Goal: Task Accomplishment & Management: Complete application form

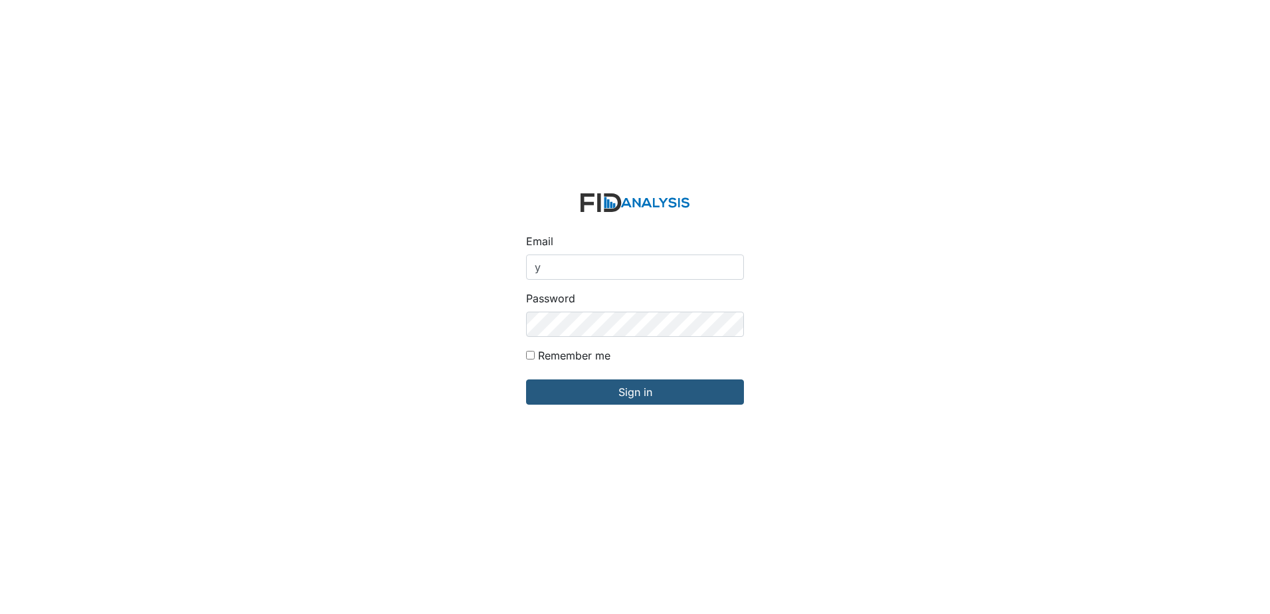
type input "[EMAIL_ADDRESS][DOMAIN_NAME]"
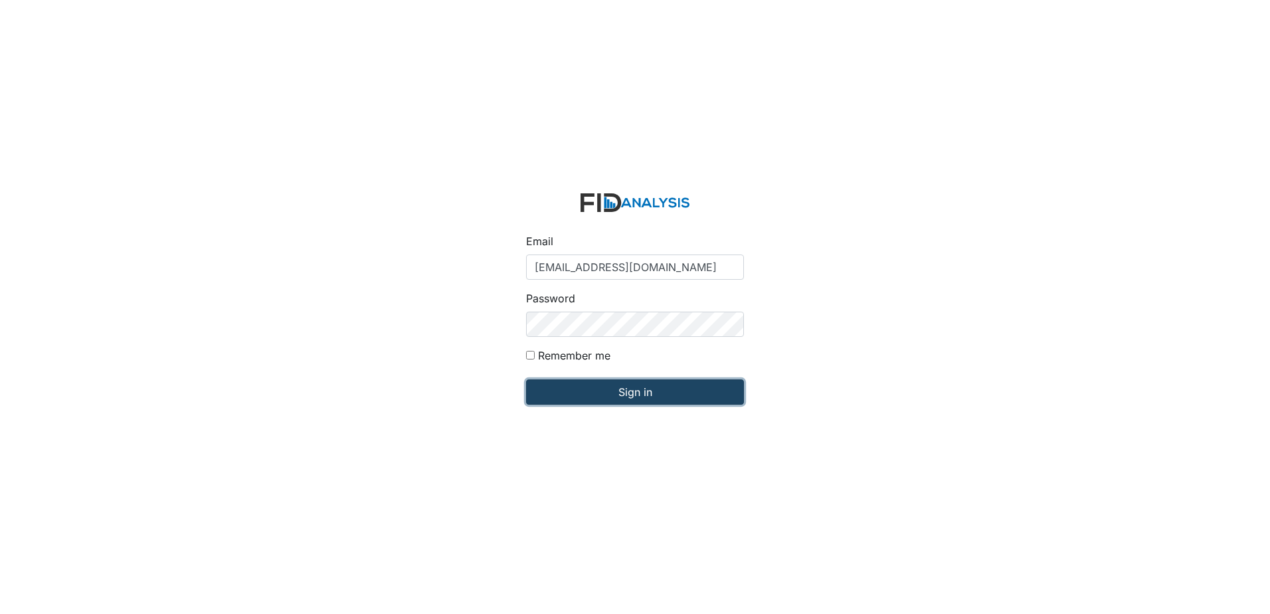
click at [576, 386] on input "Sign in" at bounding box center [635, 391] width 218 height 25
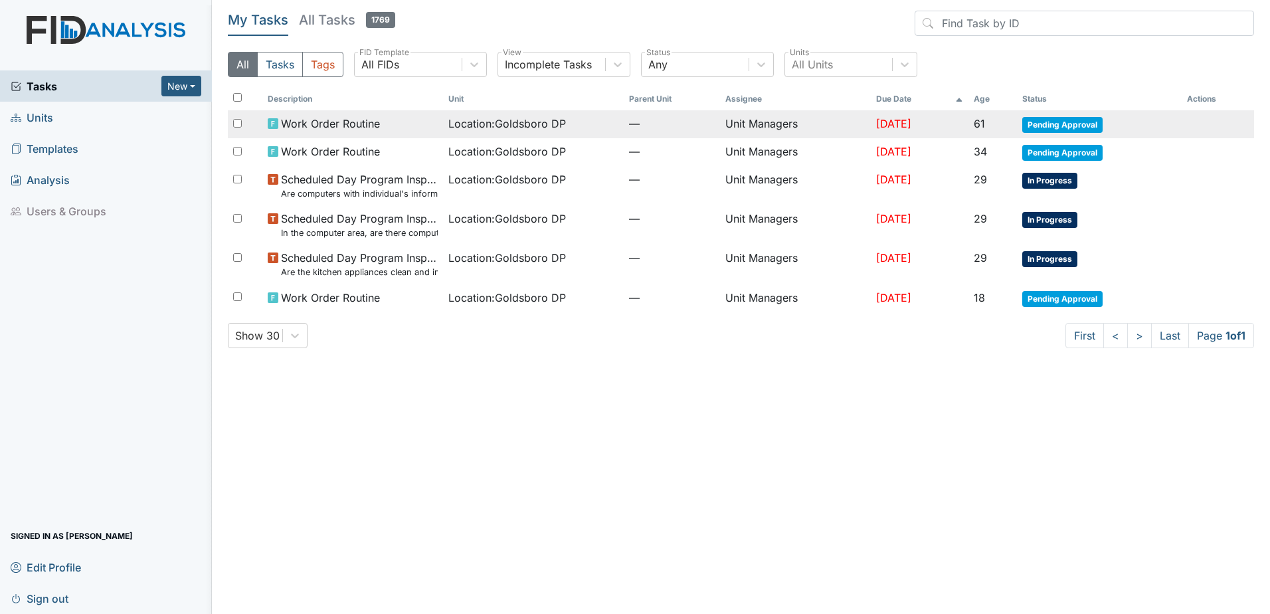
click at [1071, 124] on span "Pending Approval" at bounding box center [1062, 125] width 80 height 16
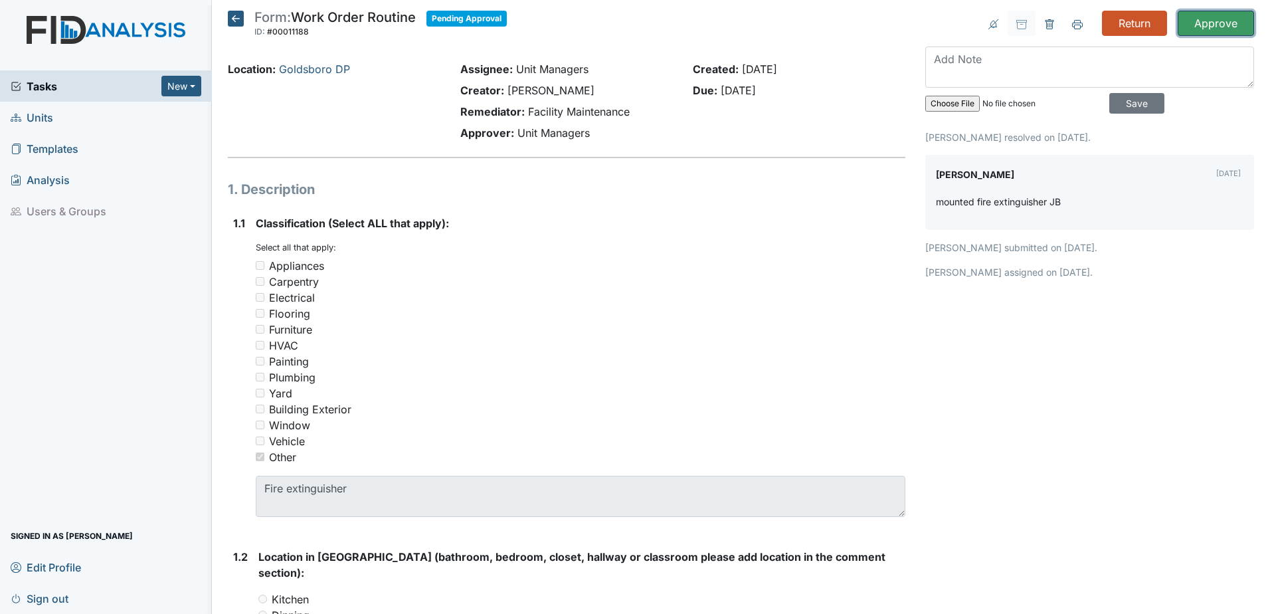
click at [1209, 23] on input "Approve" at bounding box center [1215, 23] width 76 height 25
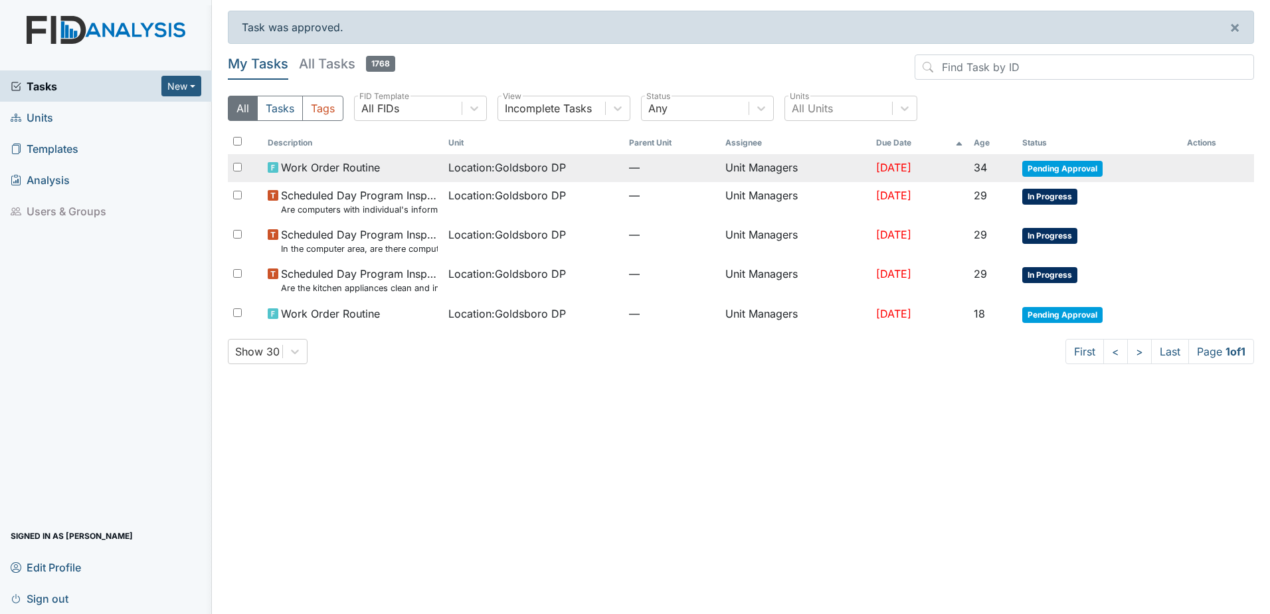
click at [1041, 171] on span "Pending Approval" at bounding box center [1062, 169] width 80 height 16
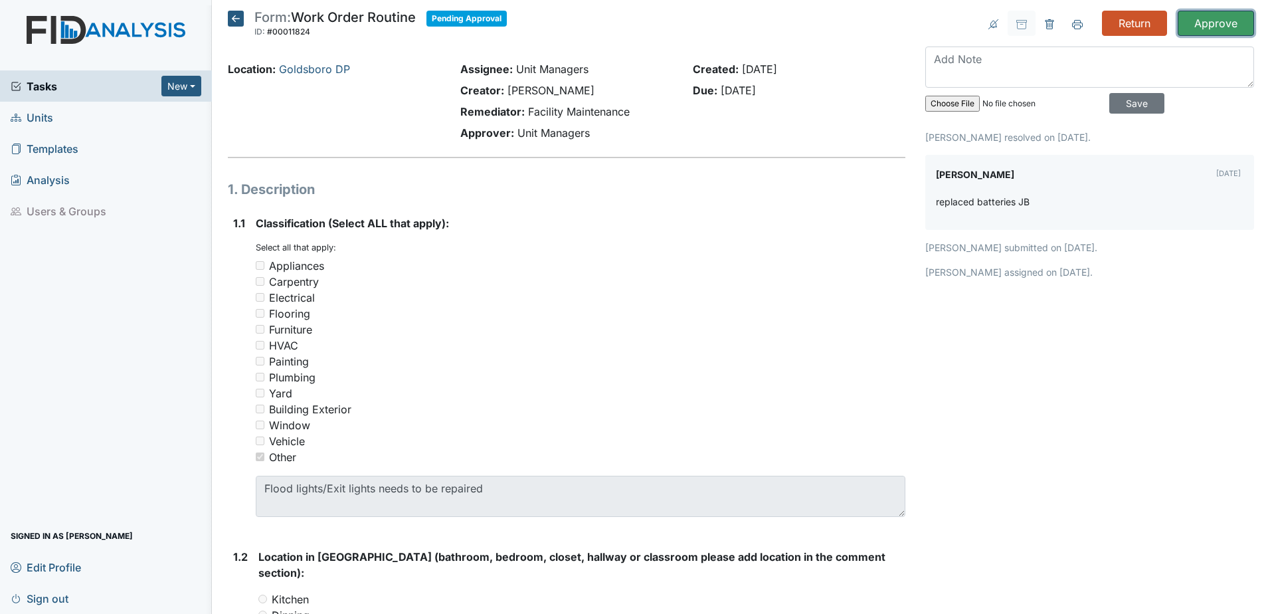
click at [1213, 27] on input "Approve" at bounding box center [1215, 23] width 76 height 25
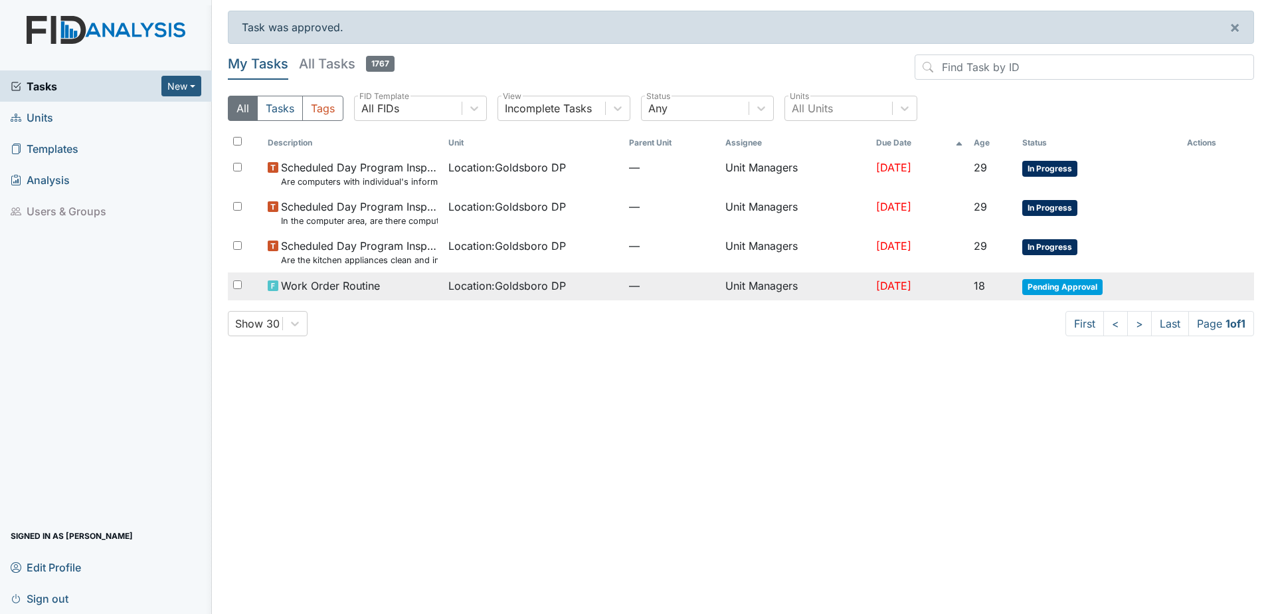
click at [1074, 291] on span "Pending Approval" at bounding box center [1062, 287] width 80 height 16
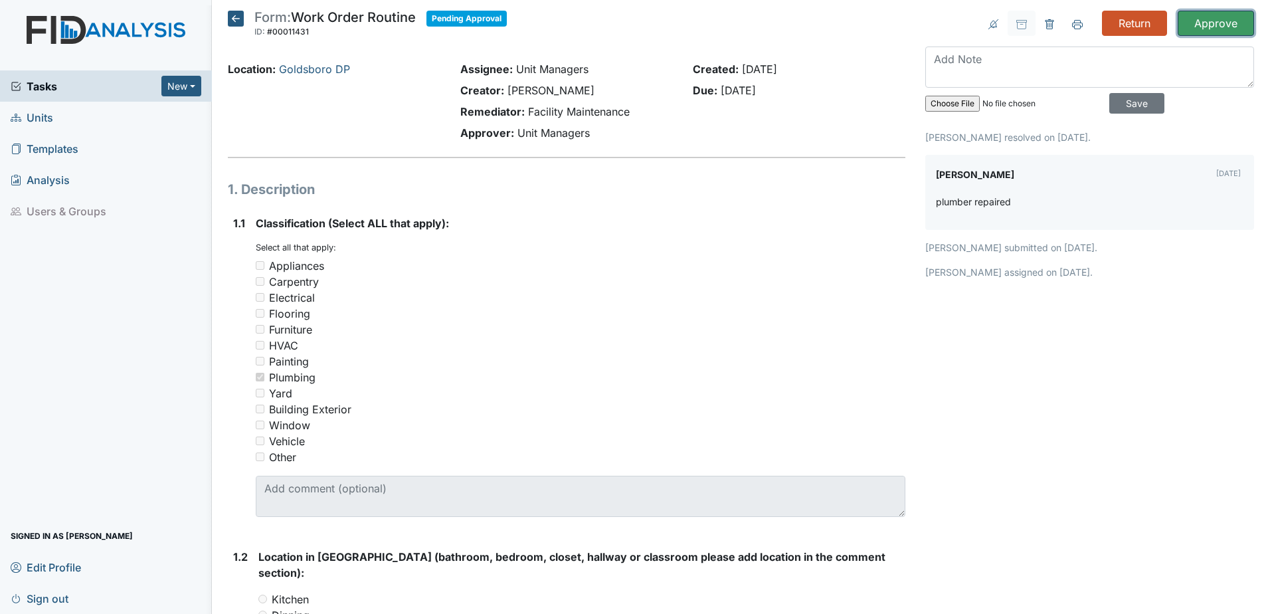
click at [1191, 19] on input "Approve" at bounding box center [1215, 23] width 76 height 25
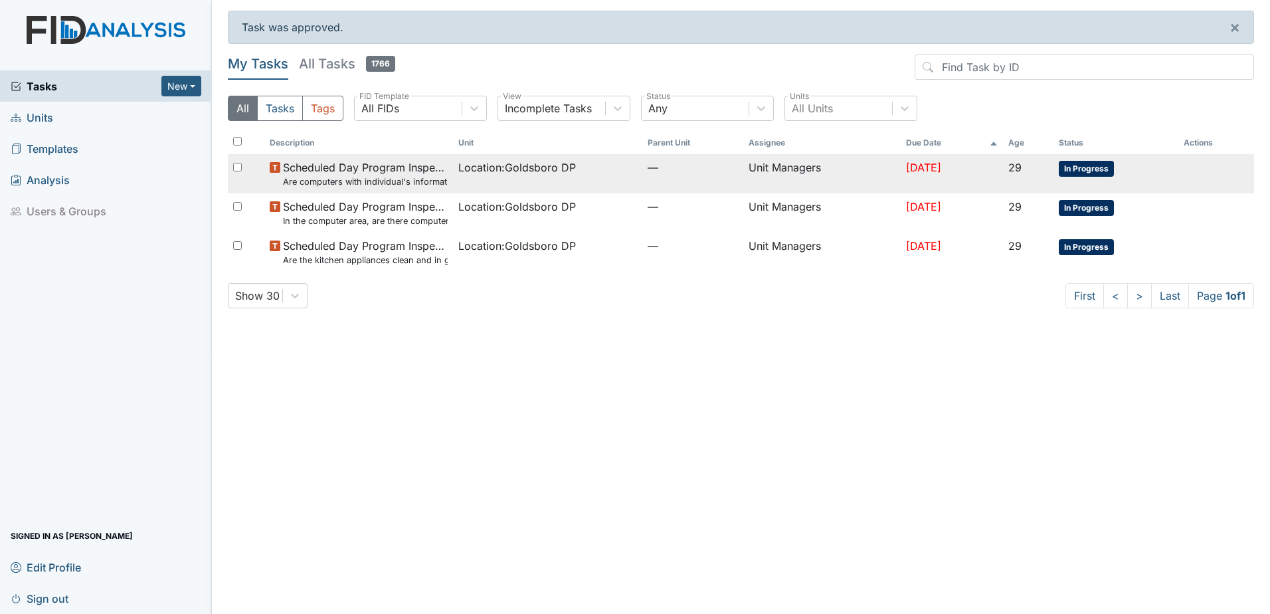
click at [1082, 170] on span "In Progress" at bounding box center [1086, 169] width 55 height 16
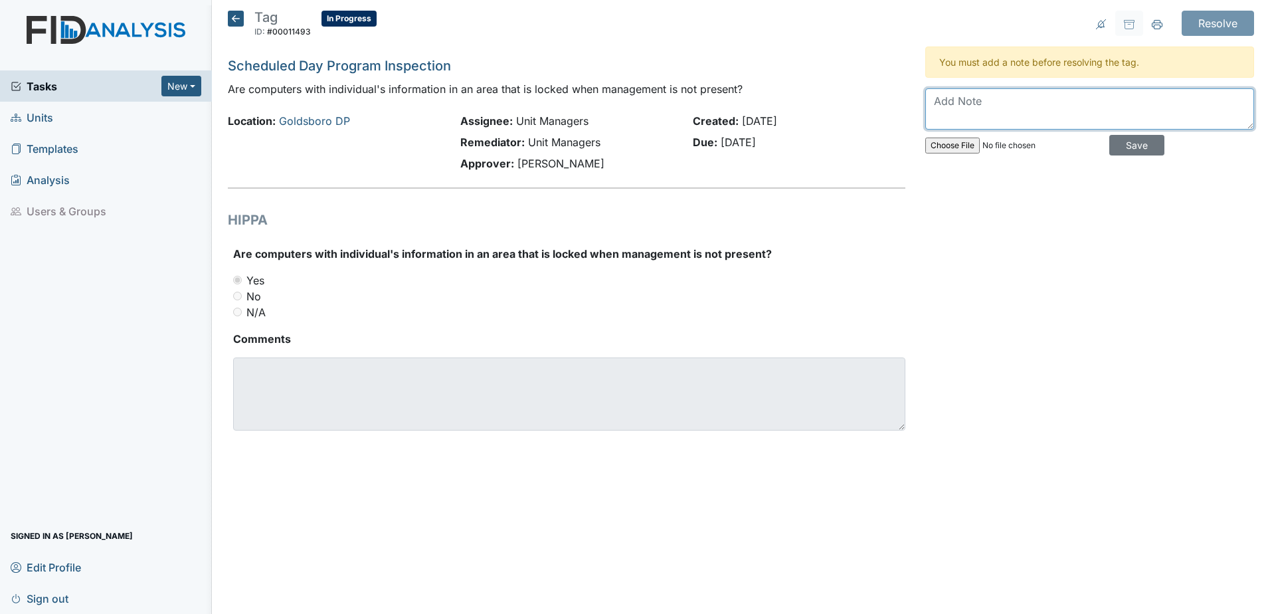
click at [948, 103] on textarea at bounding box center [1089, 108] width 329 height 41
type textarea "All consumer information is maintained in a locked environment"
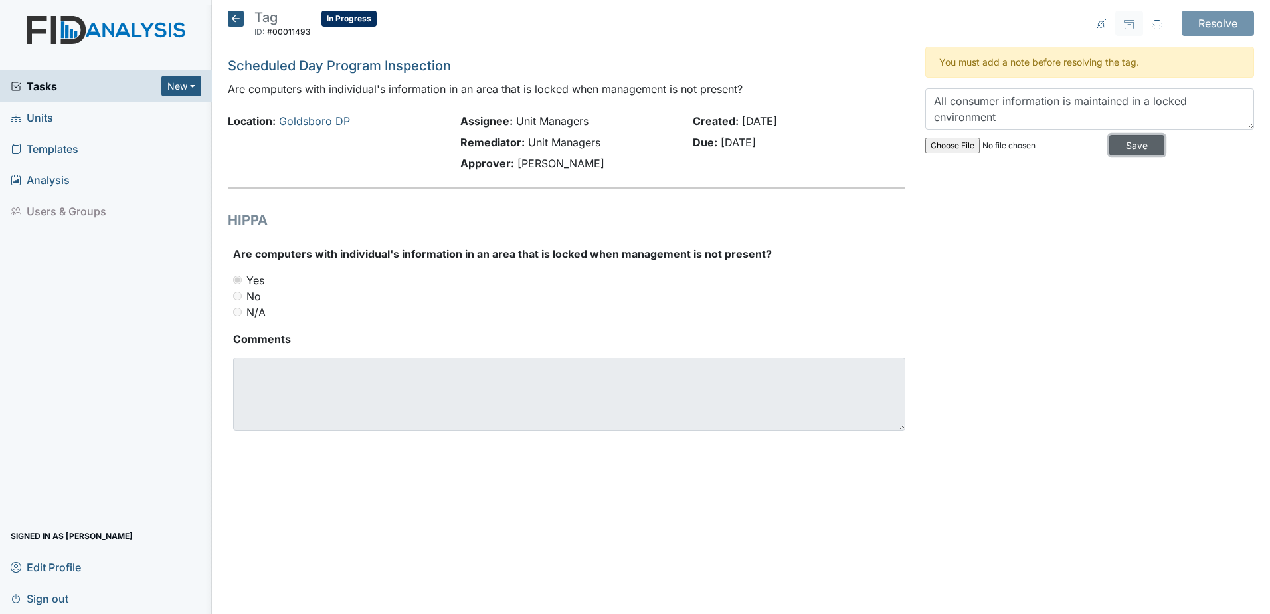
click at [1130, 140] on input "Save" at bounding box center [1136, 145] width 55 height 21
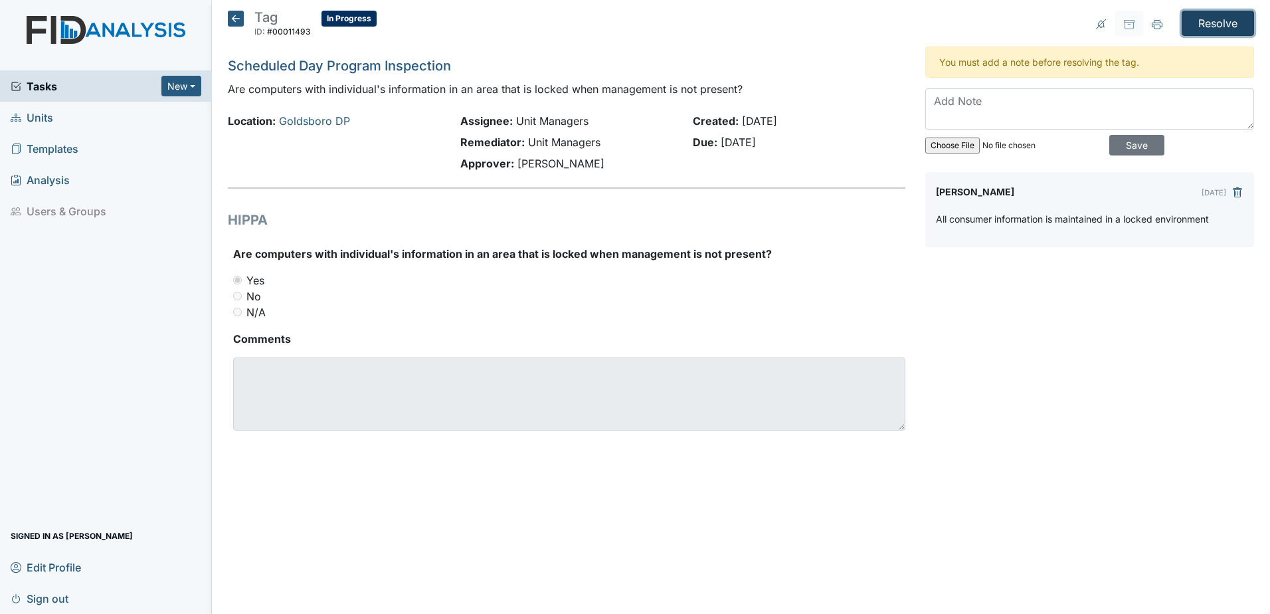
click at [1213, 22] on input "Resolve" at bounding box center [1217, 23] width 72 height 25
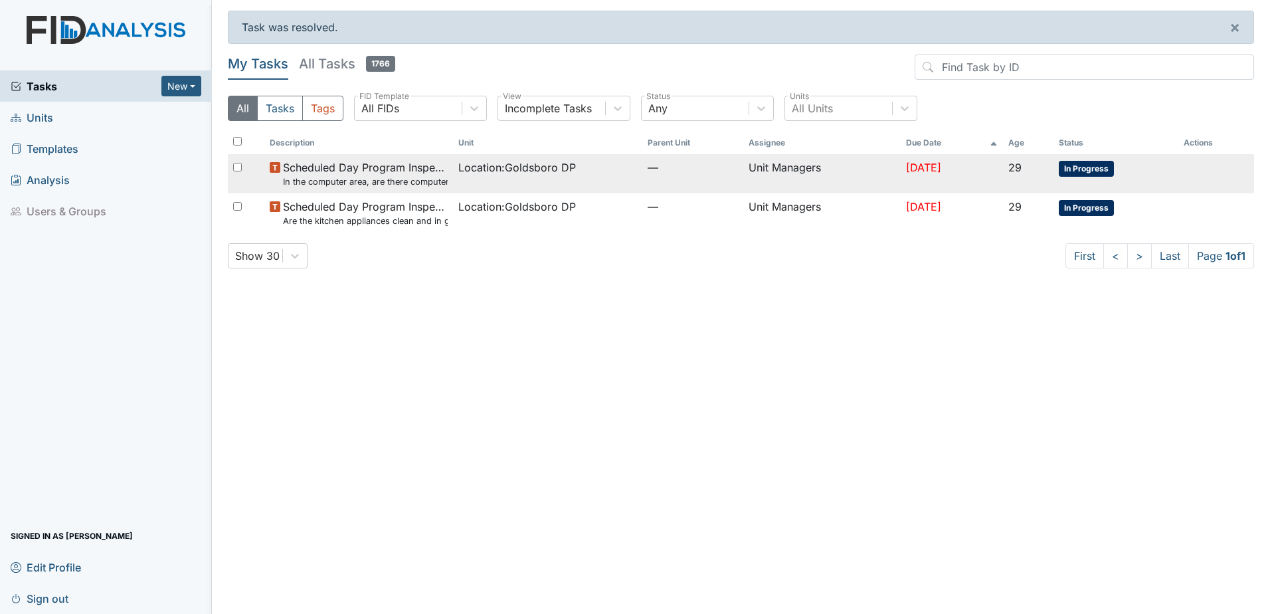
click at [1083, 167] on span "In Progress" at bounding box center [1086, 169] width 55 height 16
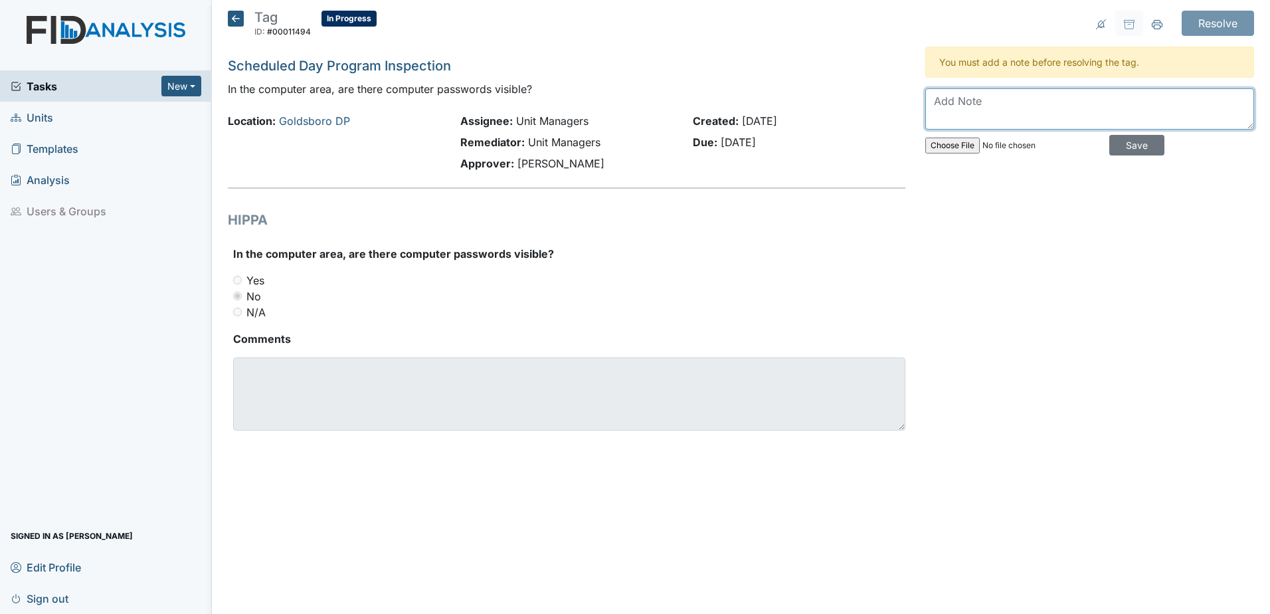
click at [970, 108] on textarea at bounding box center [1089, 108] width 329 height 41
type textarea "No passwords visible in the computer area"
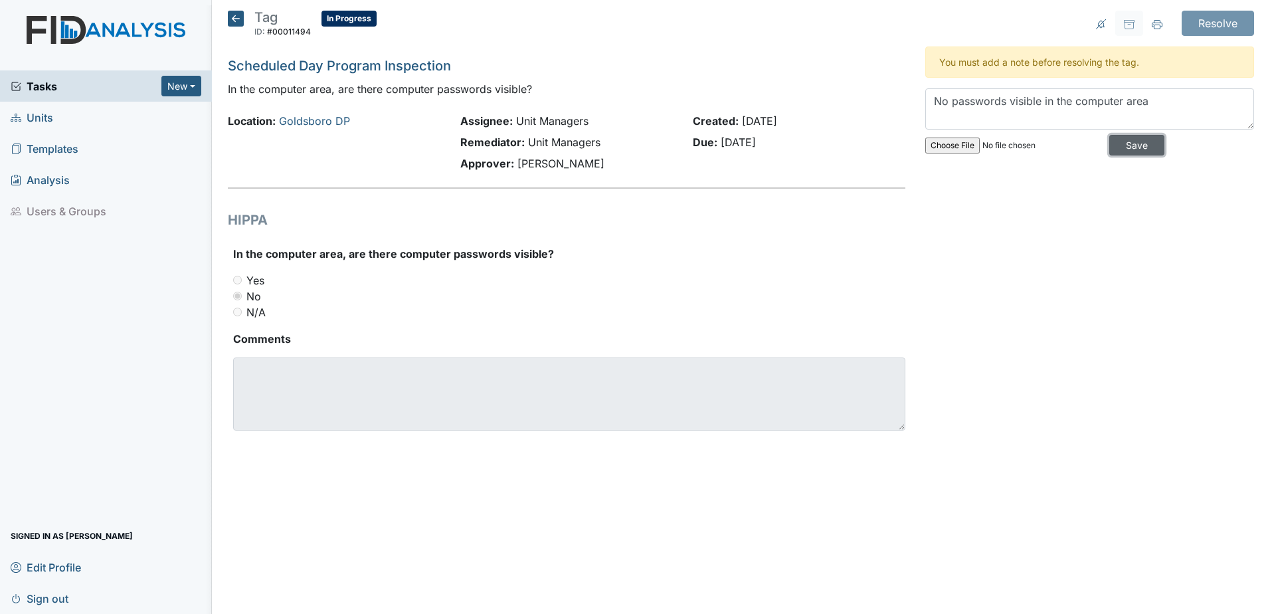
click at [1124, 145] on input "Save" at bounding box center [1136, 145] width 55 height 21
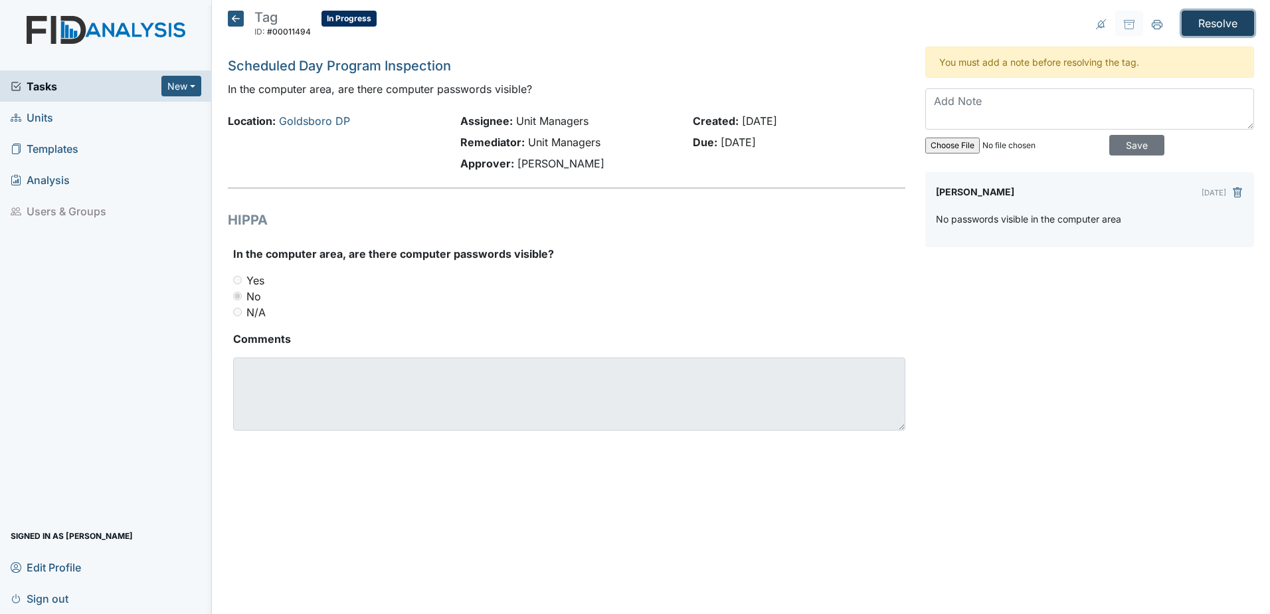
click at [1217, 22] on input "Resolve" at bounding box center [1217, 23] width 72 height 25
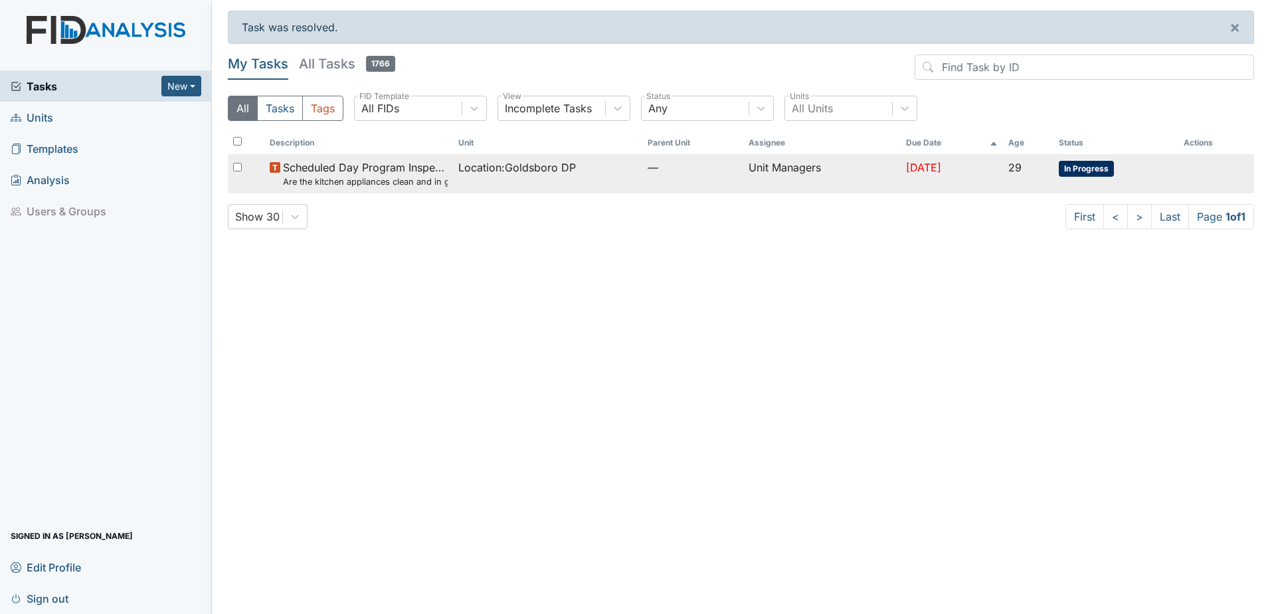
click at [1092, 171] on span "In Progress" at bounding box center [1086, 169] width 55 height 16
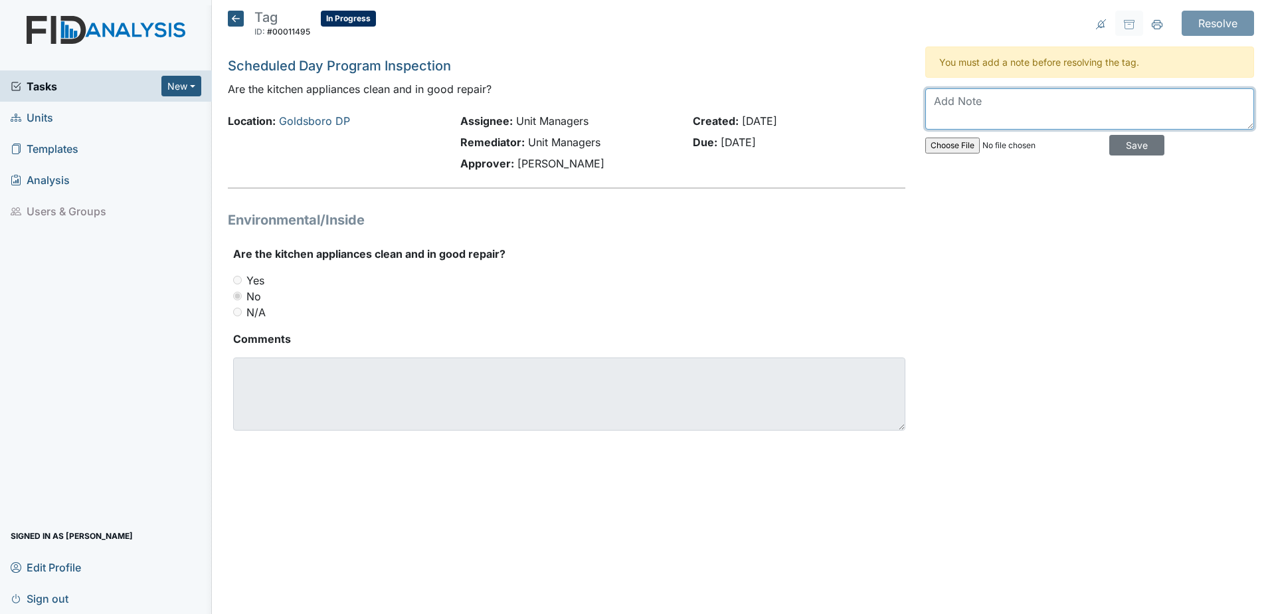
click at [977, 96] on textarea at bounding box center [1089, 108] width 329 height 41
type textarea "kitchen appliances will be clean daily"
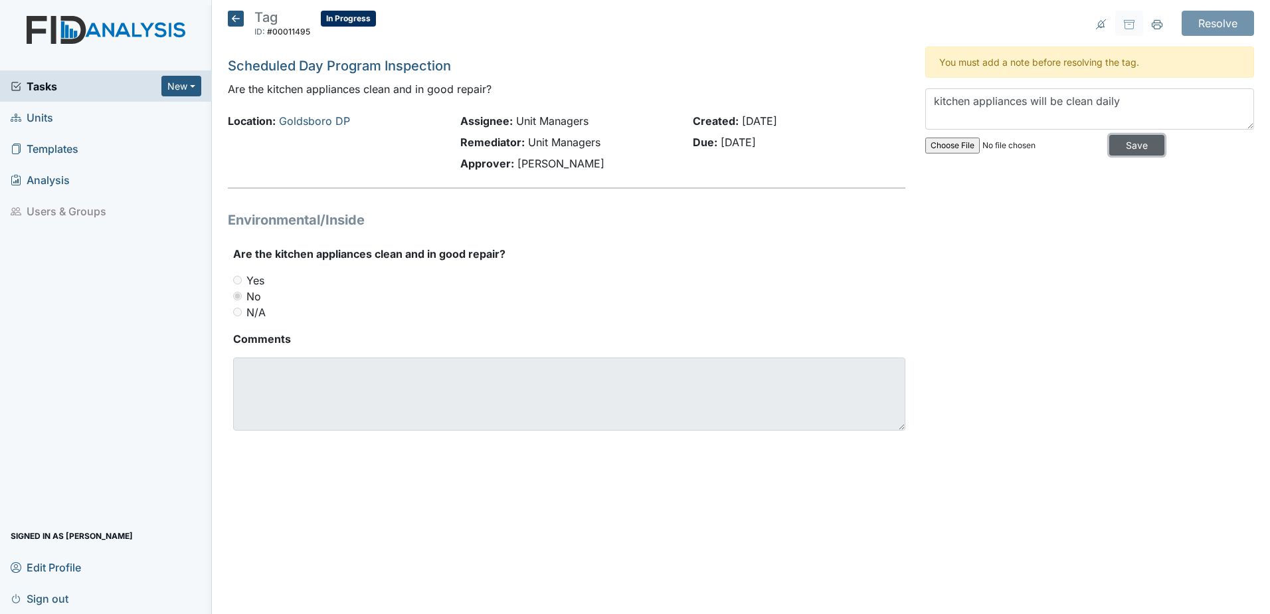
click at [1124, 147] on input "Save" at bounding box center [1136, 145] width 55 height 21
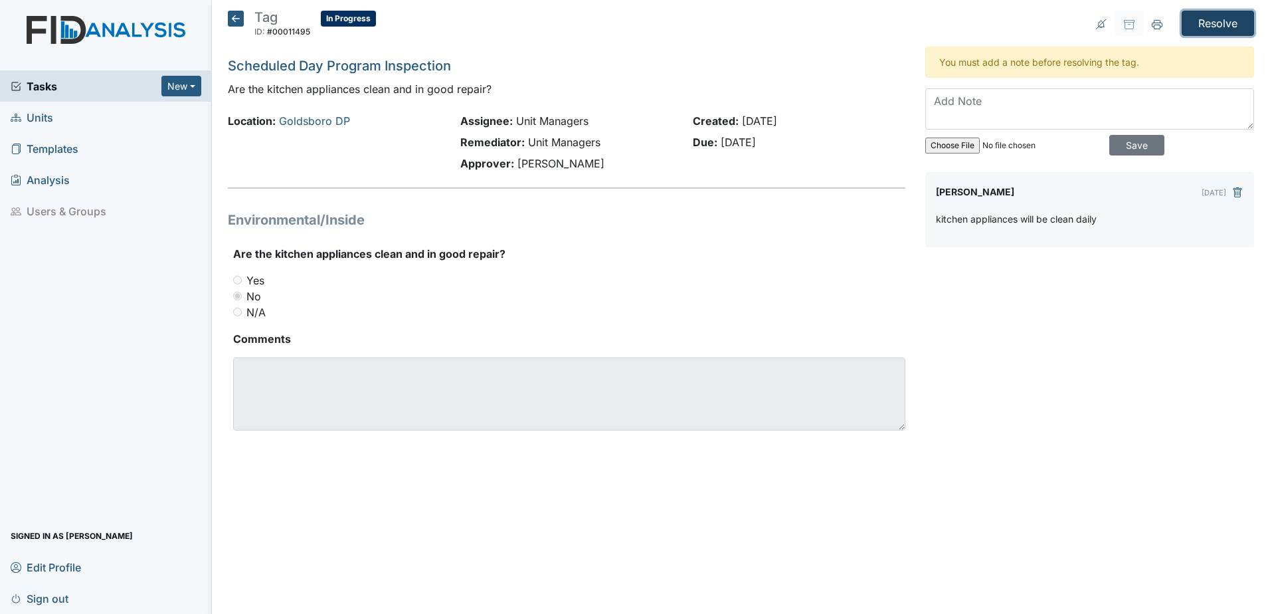
click at [1225, 18] on input "Resolve" at bounding box center [1217, 23] width 72 height 25
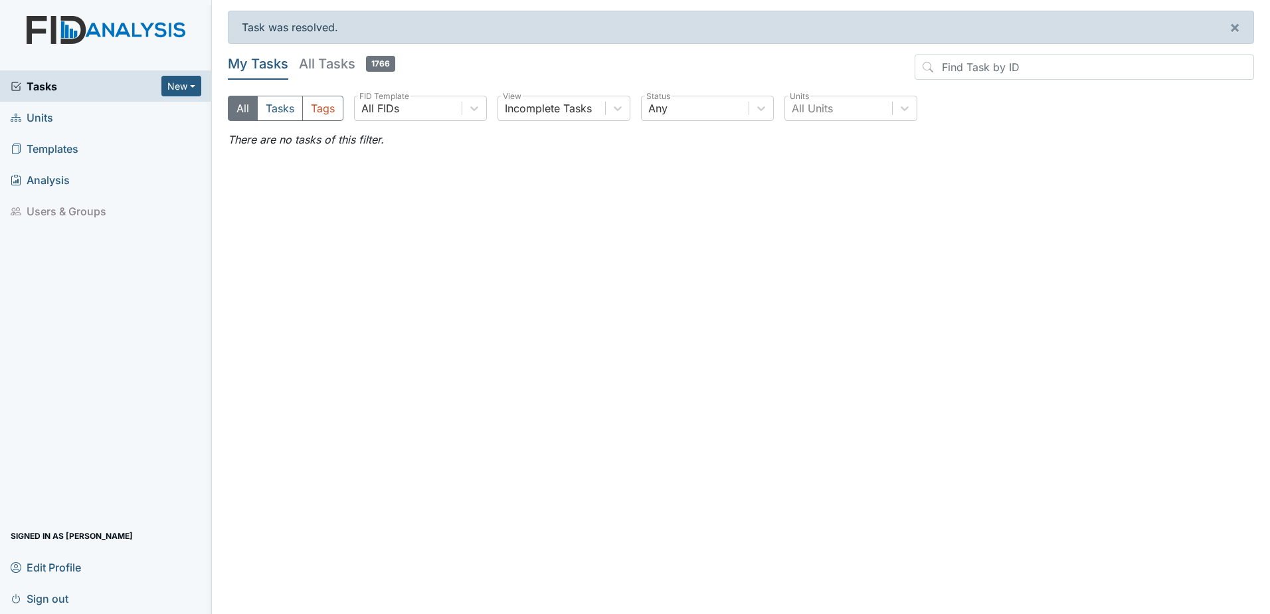
click at [27, 118] on span "Units" at bounding box center [32, 117] width 43 height 21
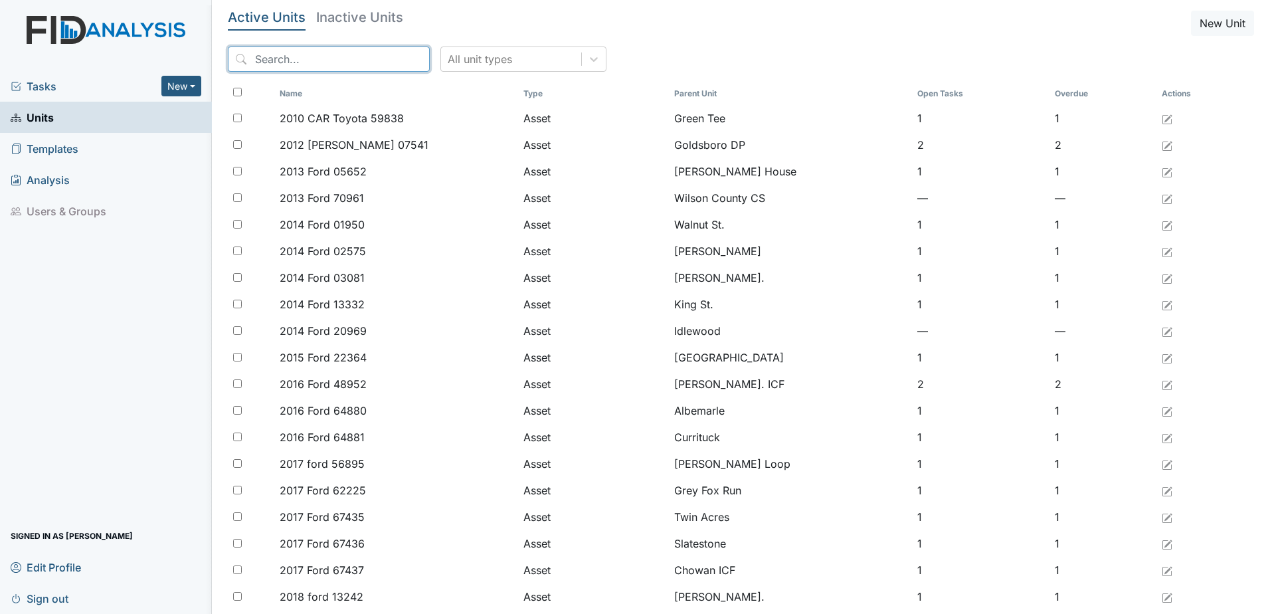
click at [268, 55] on input "search" at bounding box center [329, 58] width 202 height 25
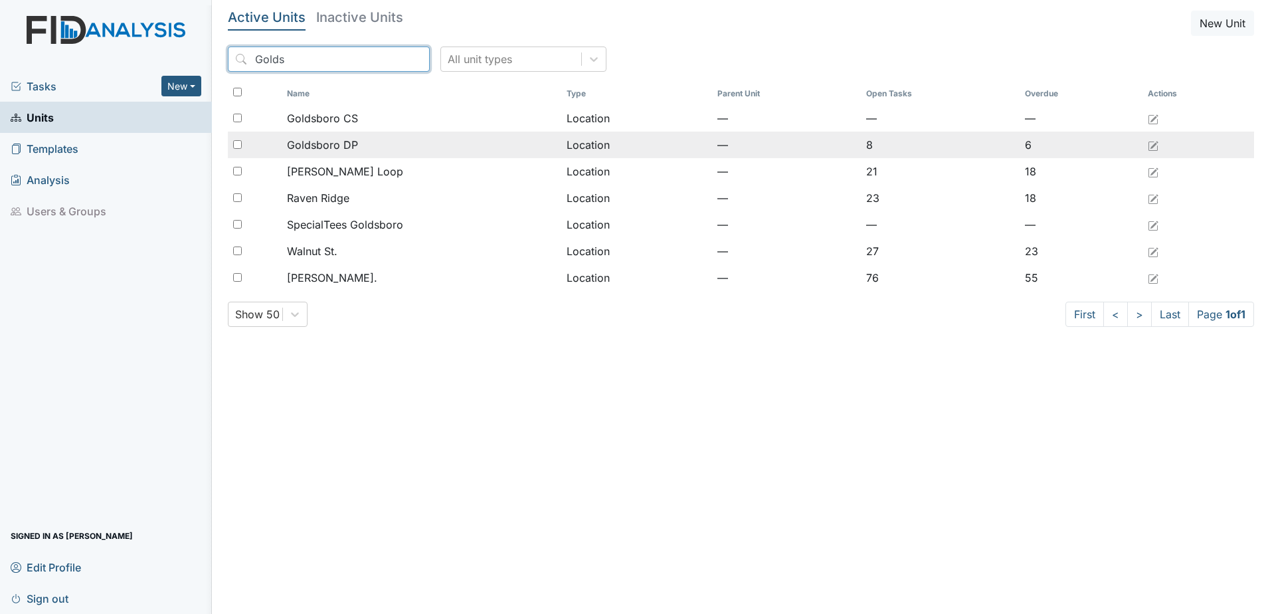
type input "Golds"
click at [236, 146] on input "checkbox" at bounding box center [237, 144] width 9 height 9
checkbox input "true"
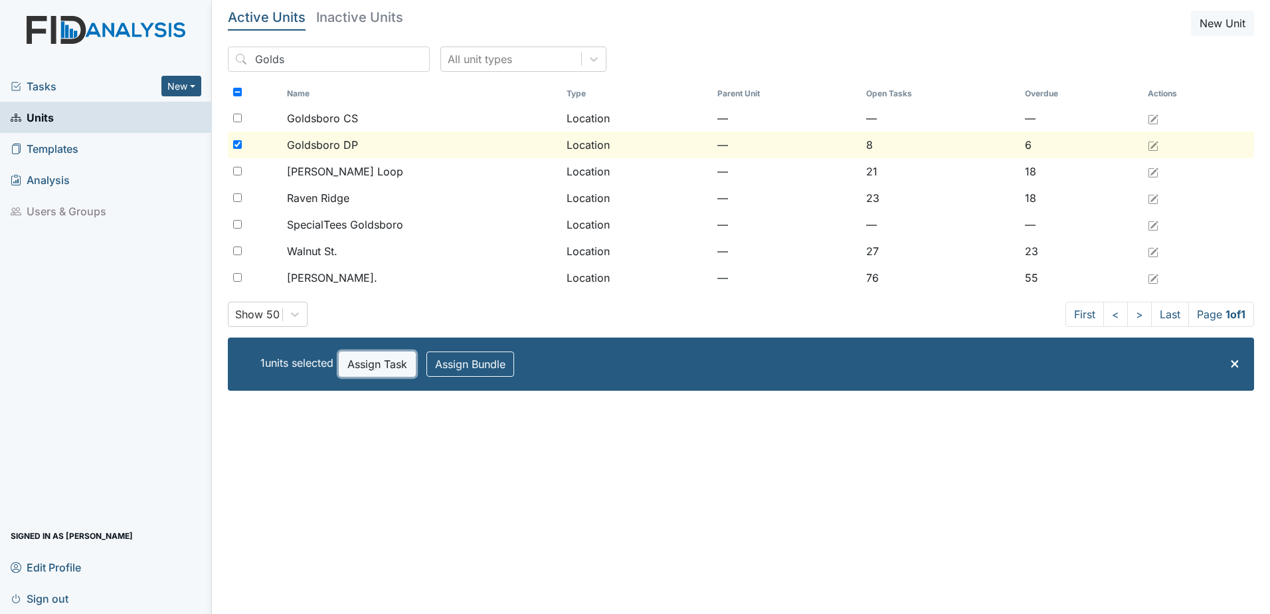
click at [380, 363] on button "Assign Task" at bounding box center [377, 363] width 77 height 25
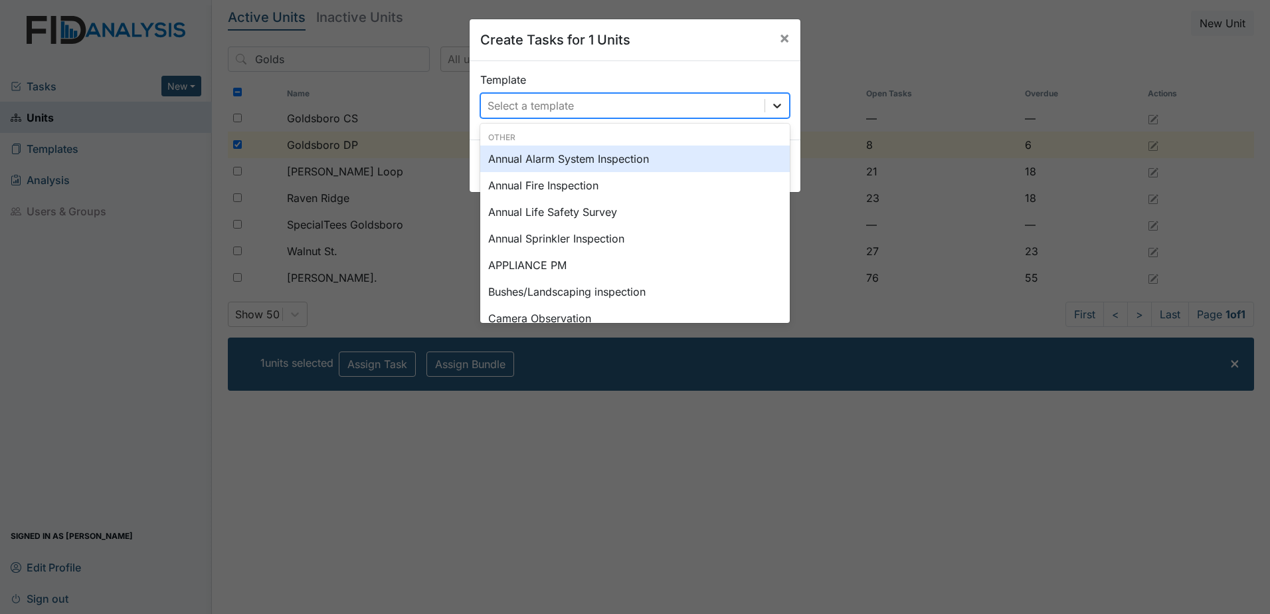
click at [770, 107] on icon at bounding box center [776, 105] width 13 height 13
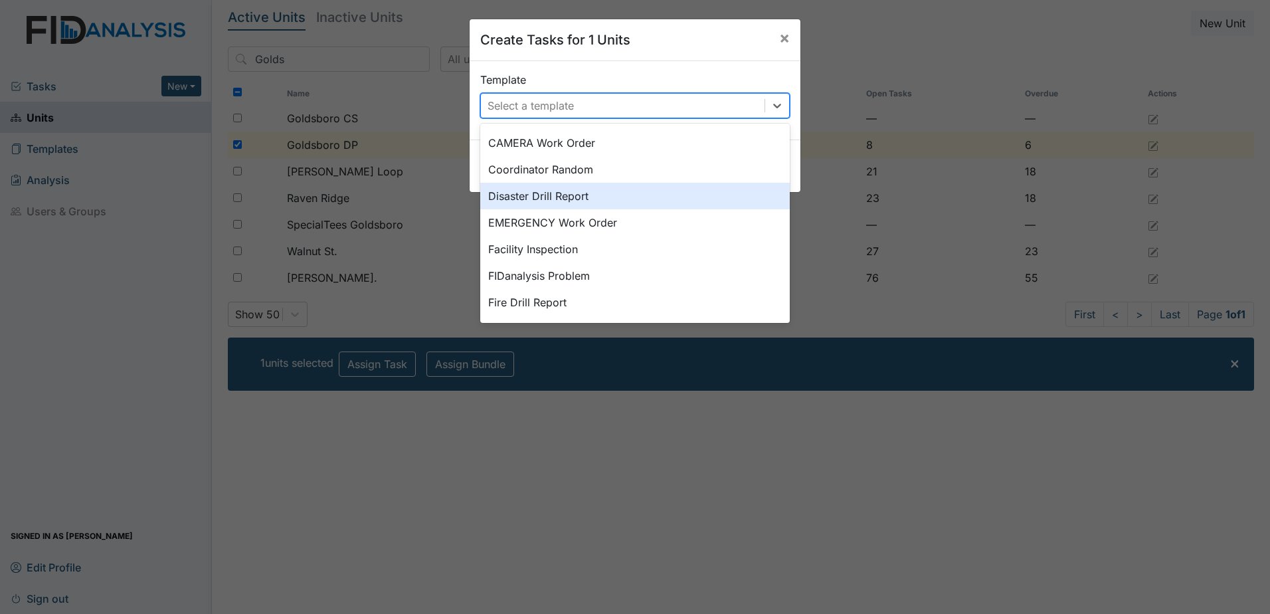
scroll to position [216, 0]
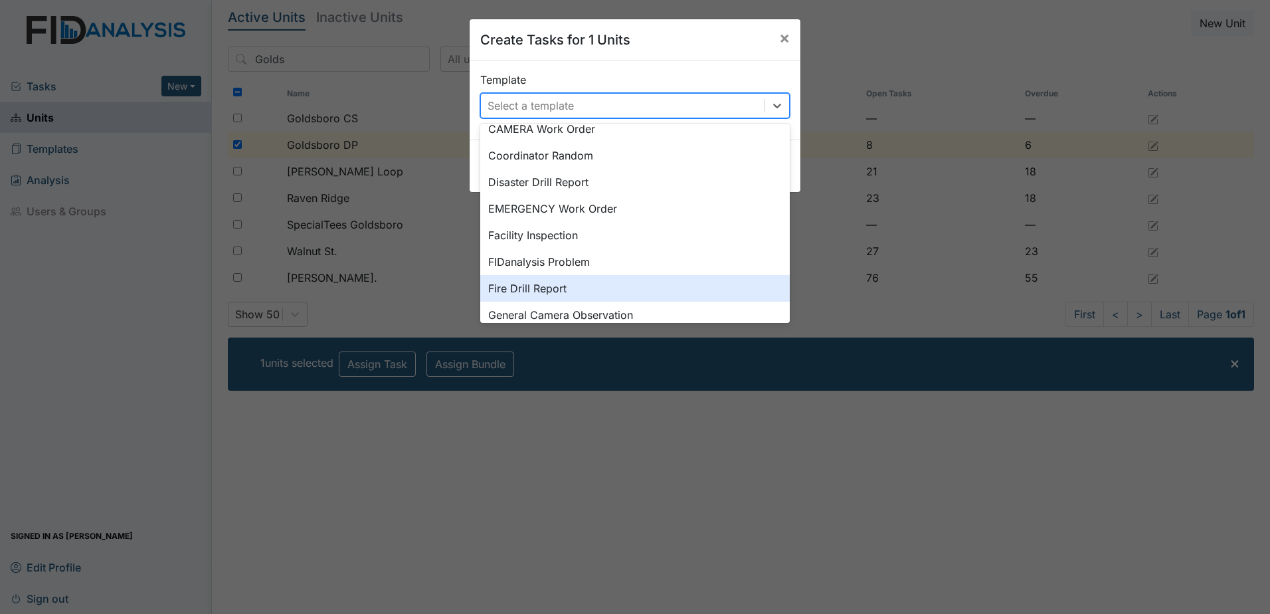
click at [523, 290] on div "Fire Drill Report" at bounding box center [634, 288] width 309 height 27
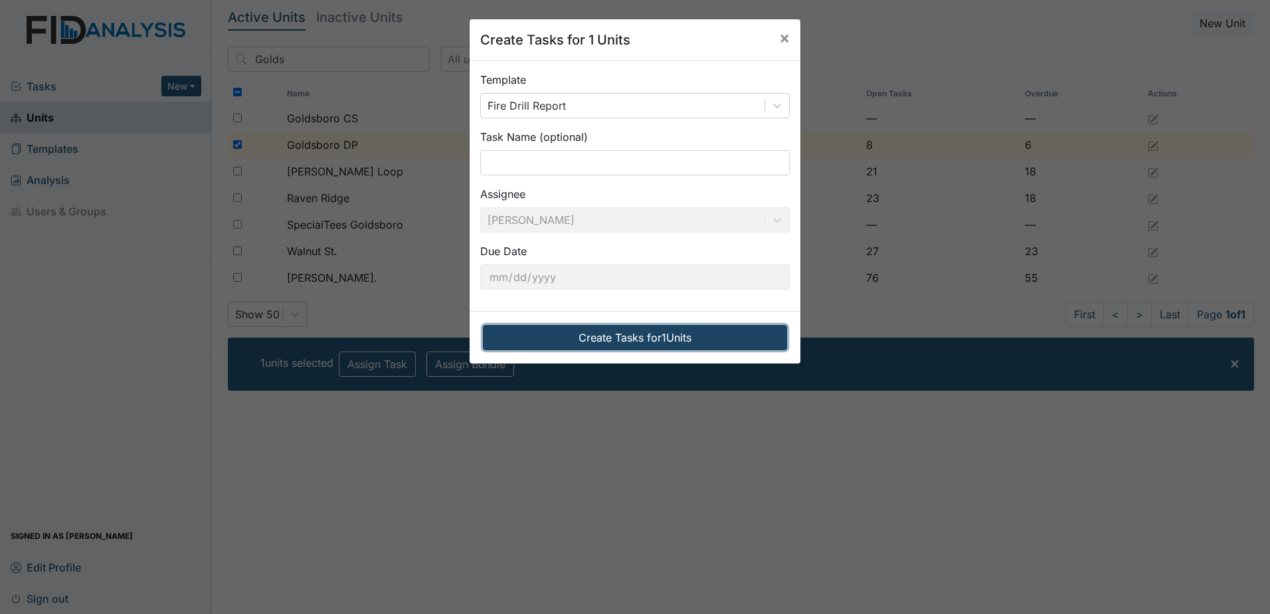
click at [617, 335] on button "Create Tasks for 1 Units" at bounding box center [635, 337] width 304 height 25
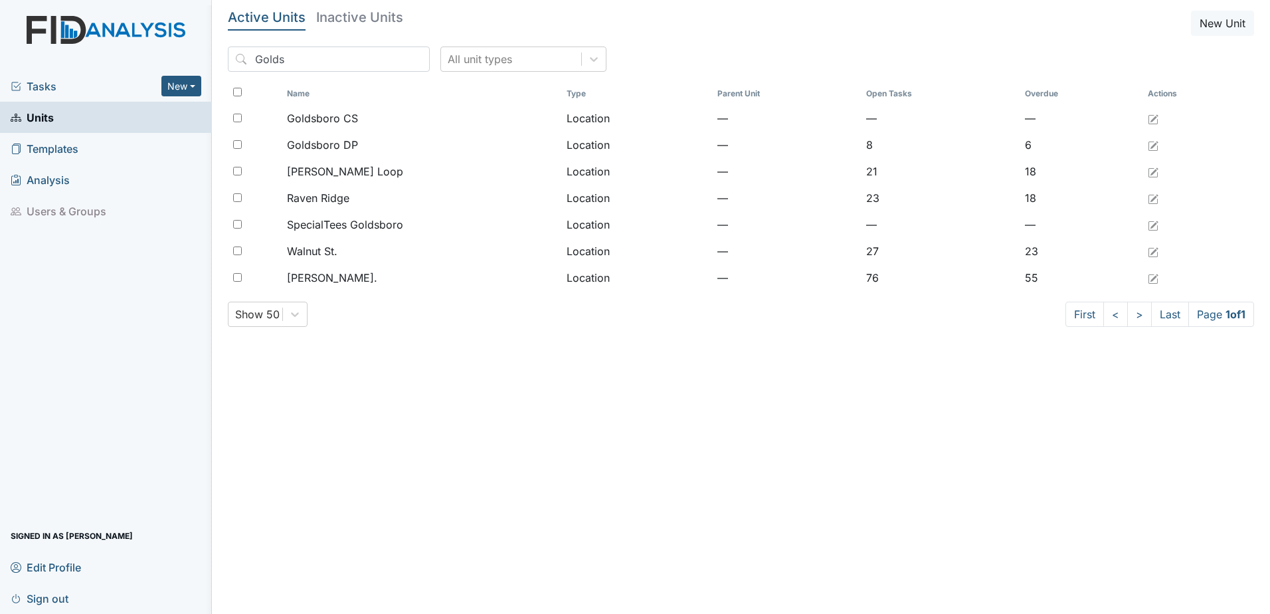
click at [50, 90] on span "Tasks" at bounding box center [86, 86] width 151 height 16
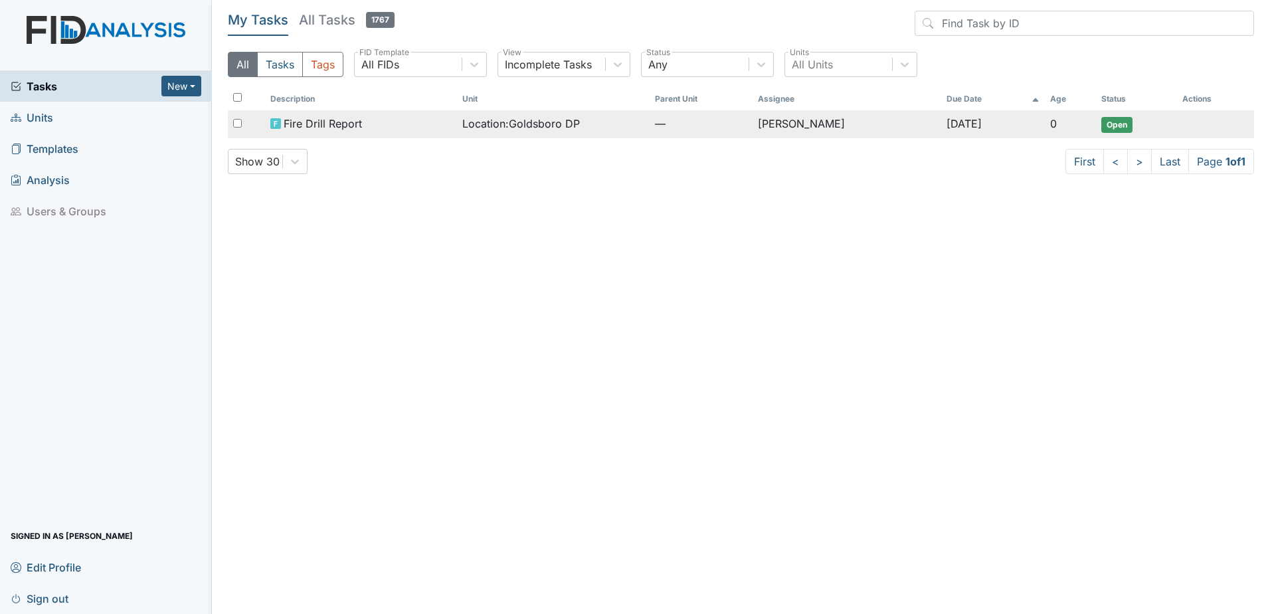
click at [1115, 126] on span "Open" at bounding box center [1116, 125] width 31 height 16
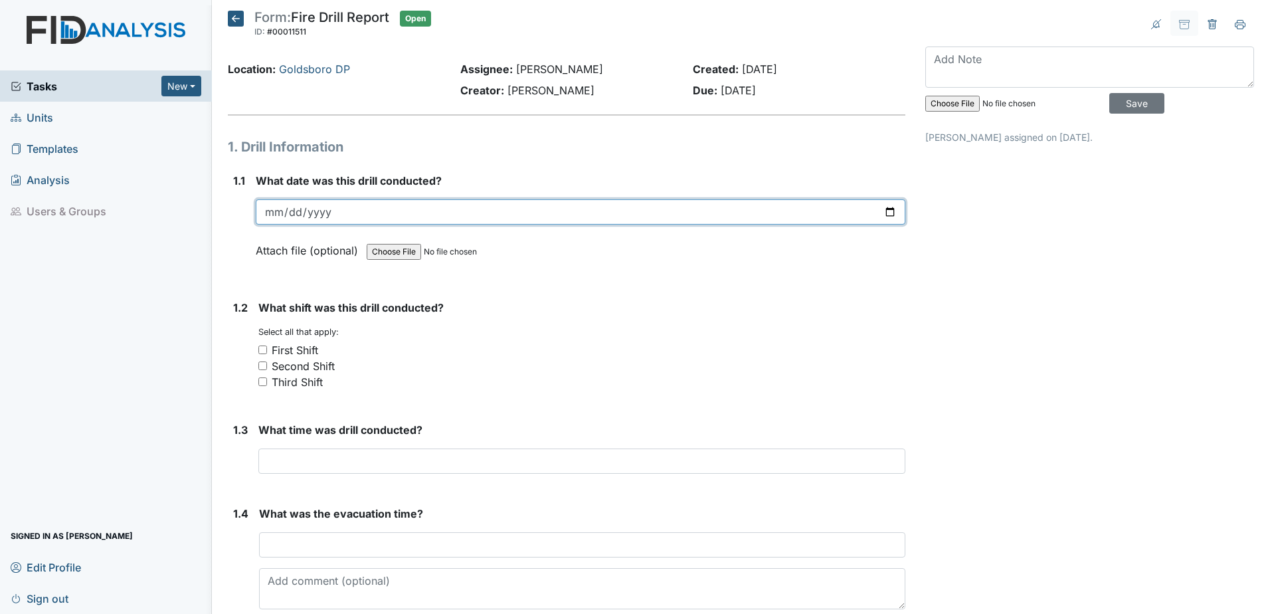
click at [282, 211] on input "date" at bounding box center [580, 211] width 649 height 25
type input "2025-10-07"
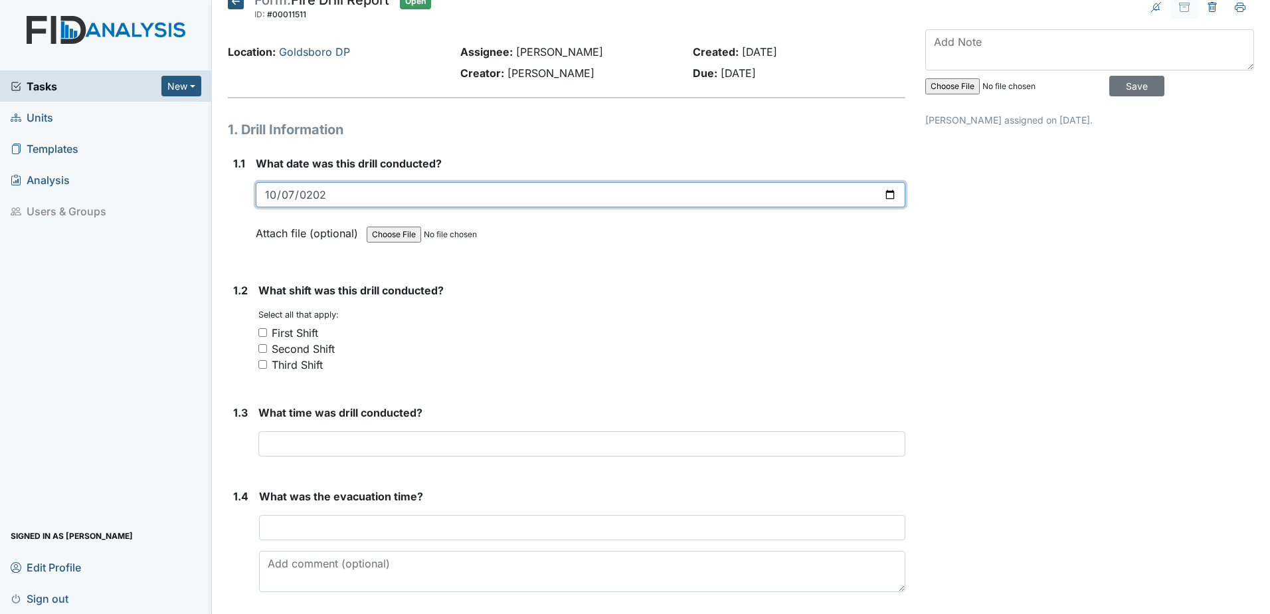
scroll to position [66, 0]
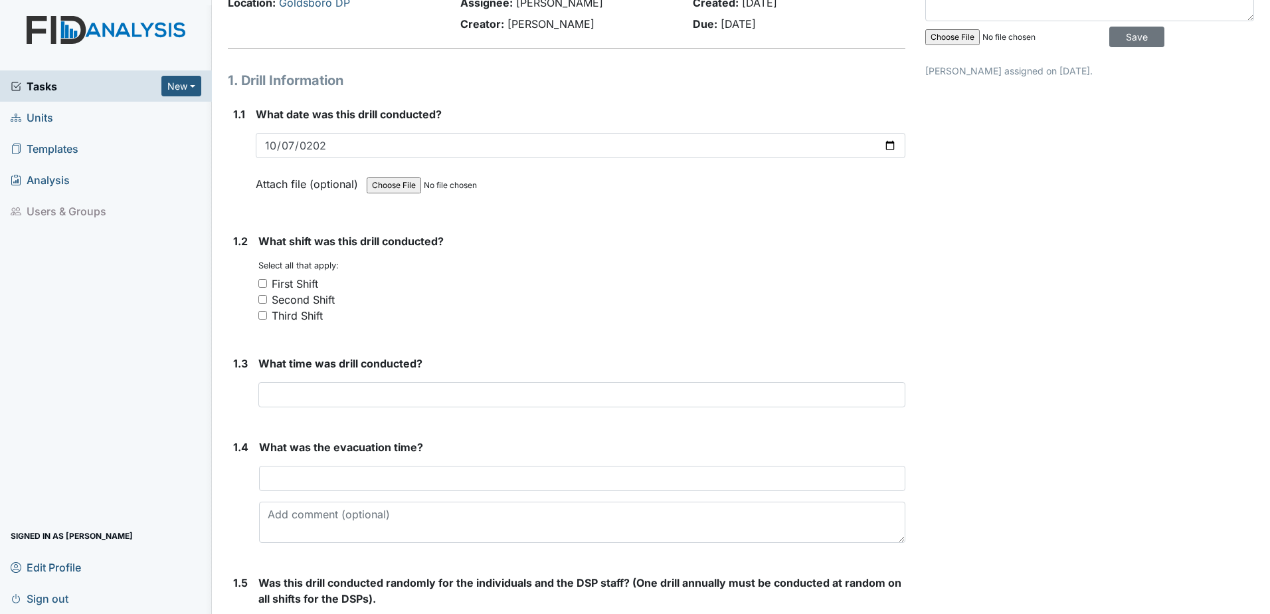
click at [268, 278] on div "First Shift" at bounding box center [581, 284] width 647 height 16
click at [260, 283] on input "First Shift" at bounding box center [262, 283] width 9 height 9
checkbox input "true"
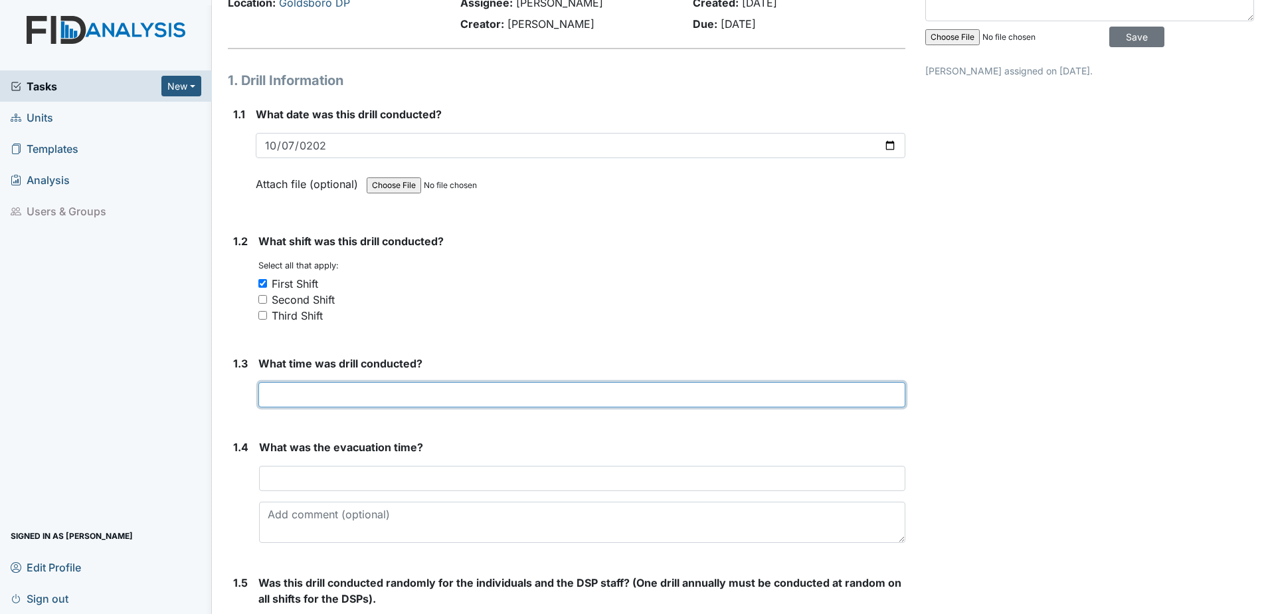
click at [284, 396] on input "text" at bounding box center [581, 394] width 647 height 25
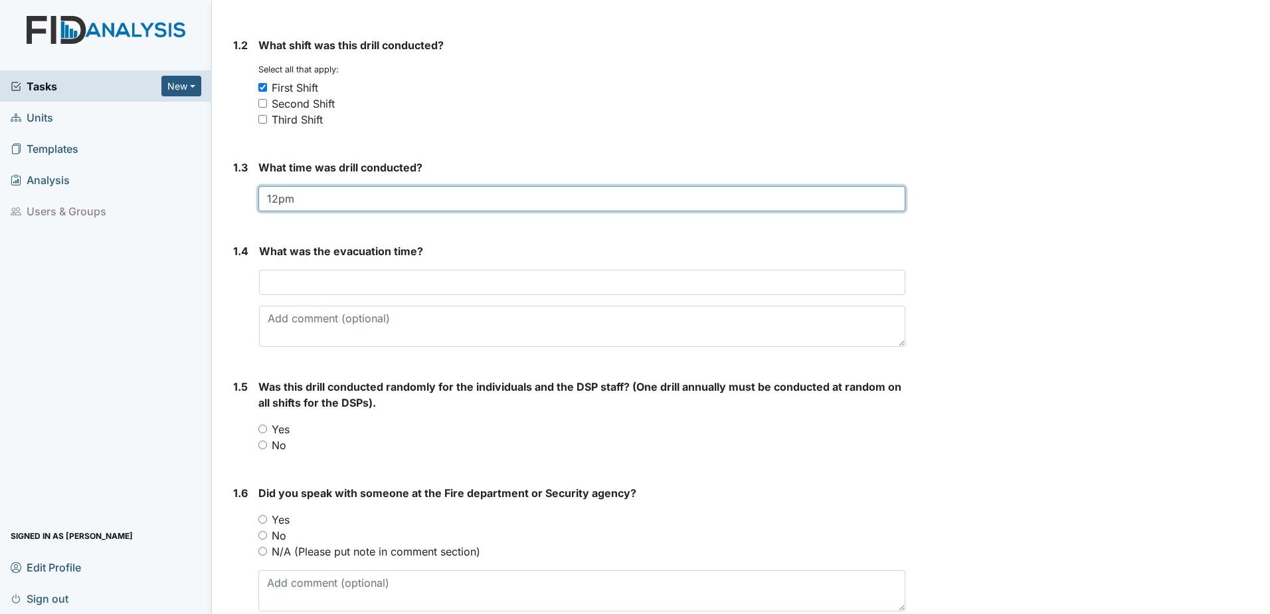
scroll to position [266, 0]
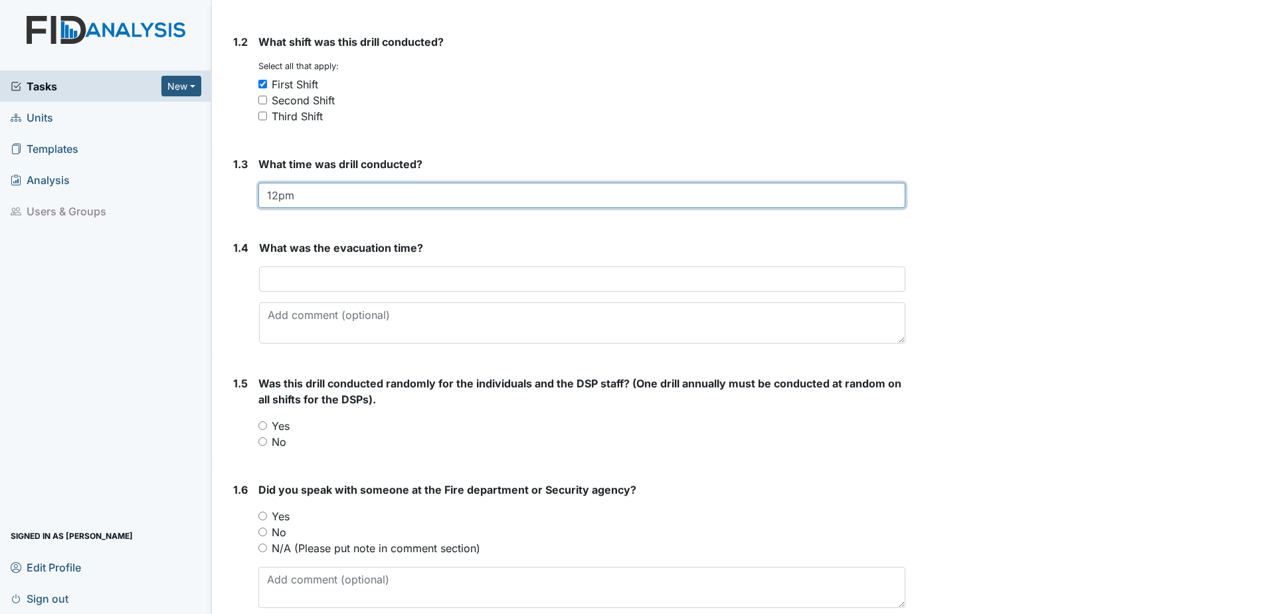
type input "12pm"
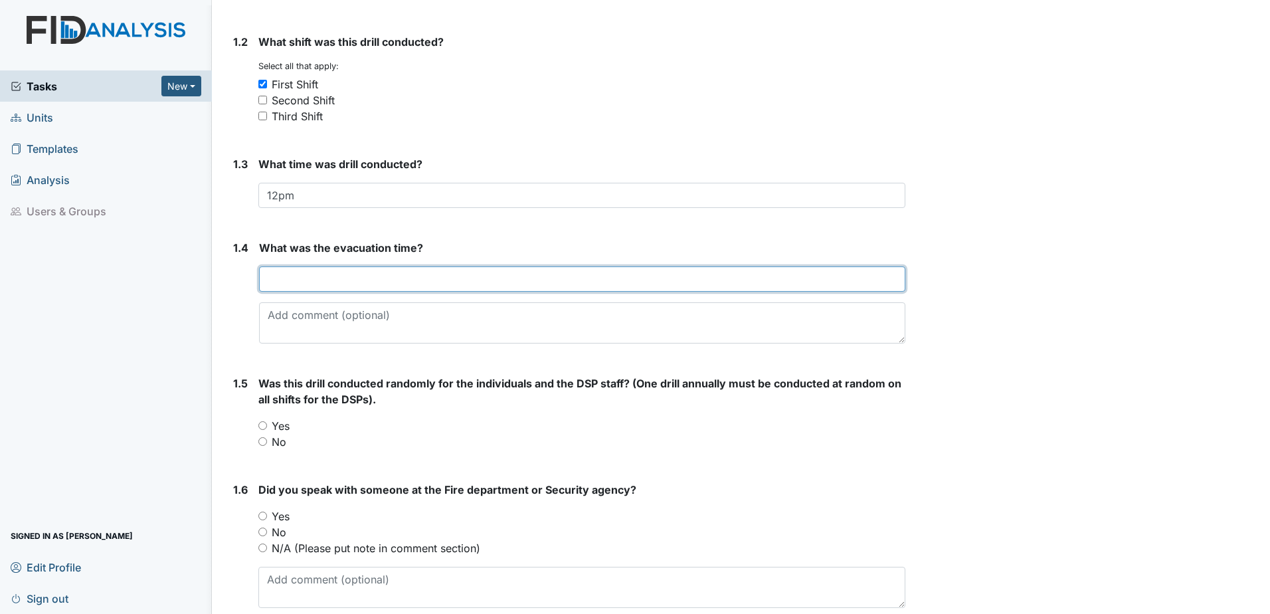
click at [282, 276] on input "text" at bounding box center [582, 278] width 646 height 25
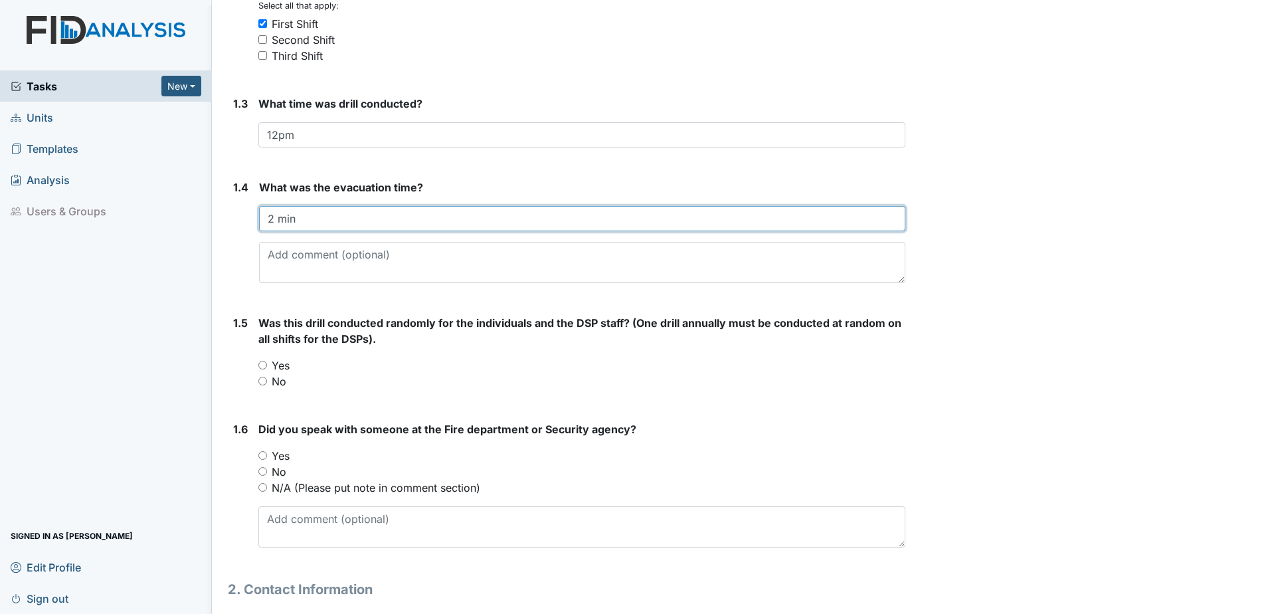
scroll to position [349, 0]
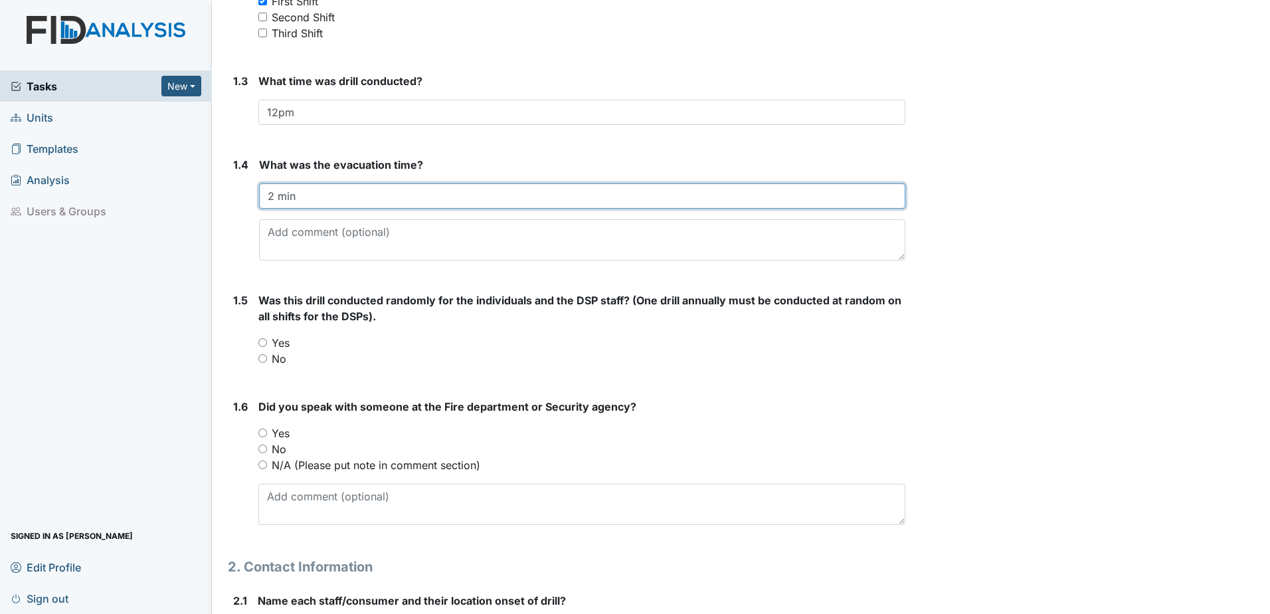
type input "2 min"
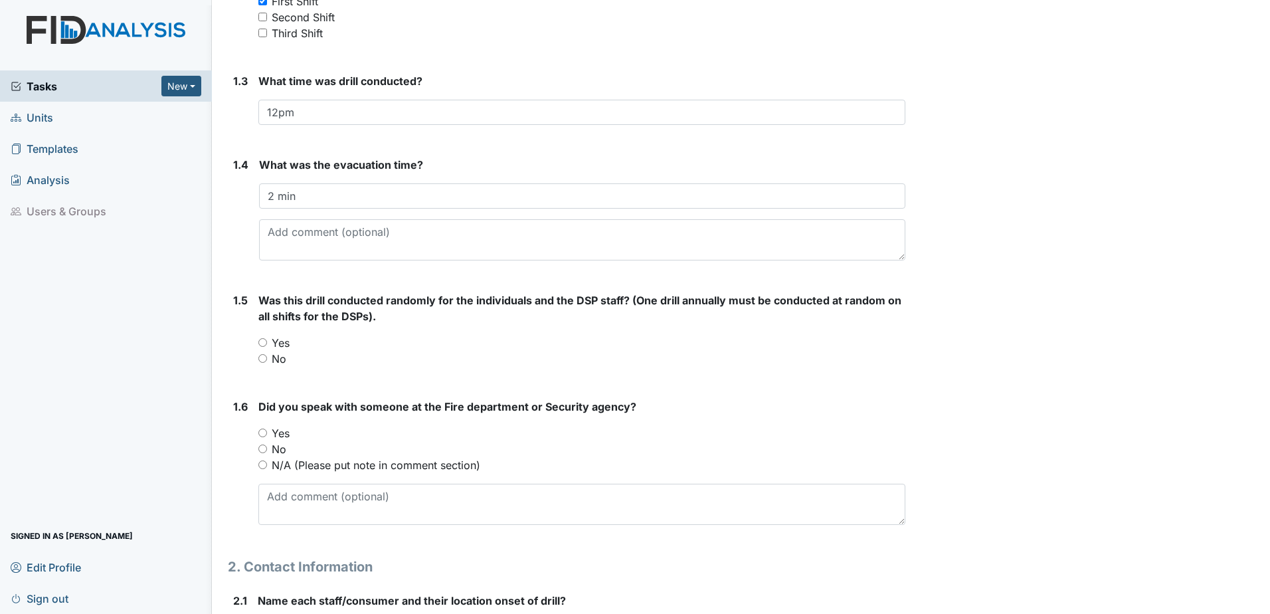
click at [261, 341] on input "Yes" at bounding box center [262, 342] width 9 height 9
radio input "true"
click at [266, 466] on input "N/A (Please put note in comment section)" at bounding box center [262, 464] width 9 height 9
radio input "true"
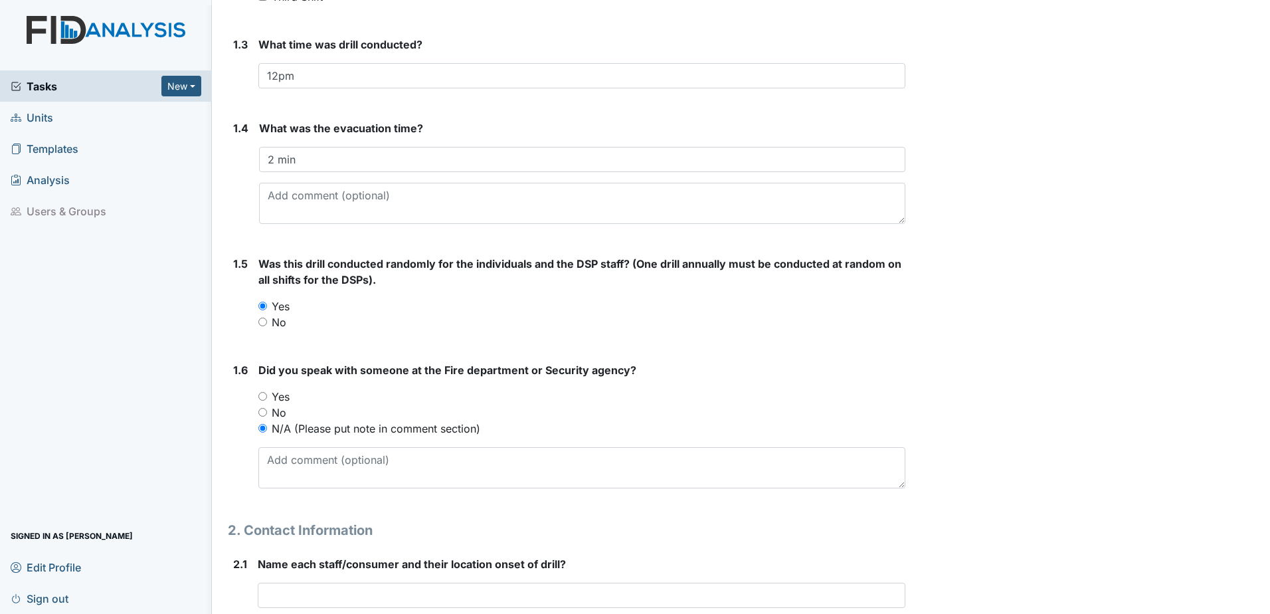
scroll to position [398, 0]
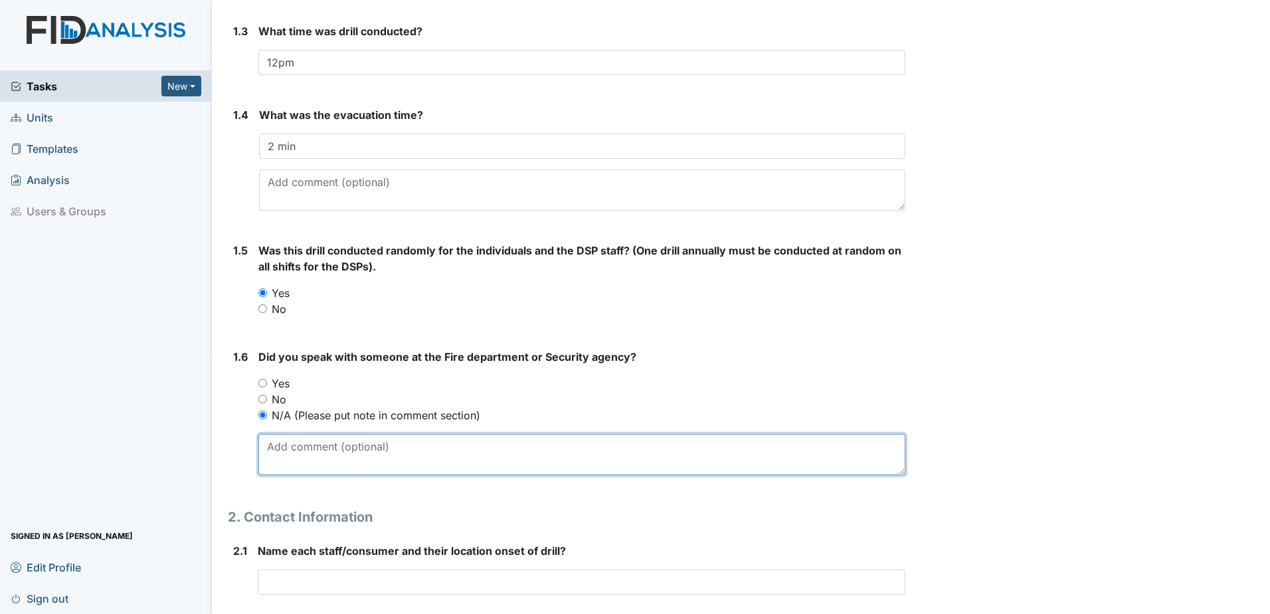
click at [277, 454] on textarea at bounding box center [581, 454] width 647 height 41
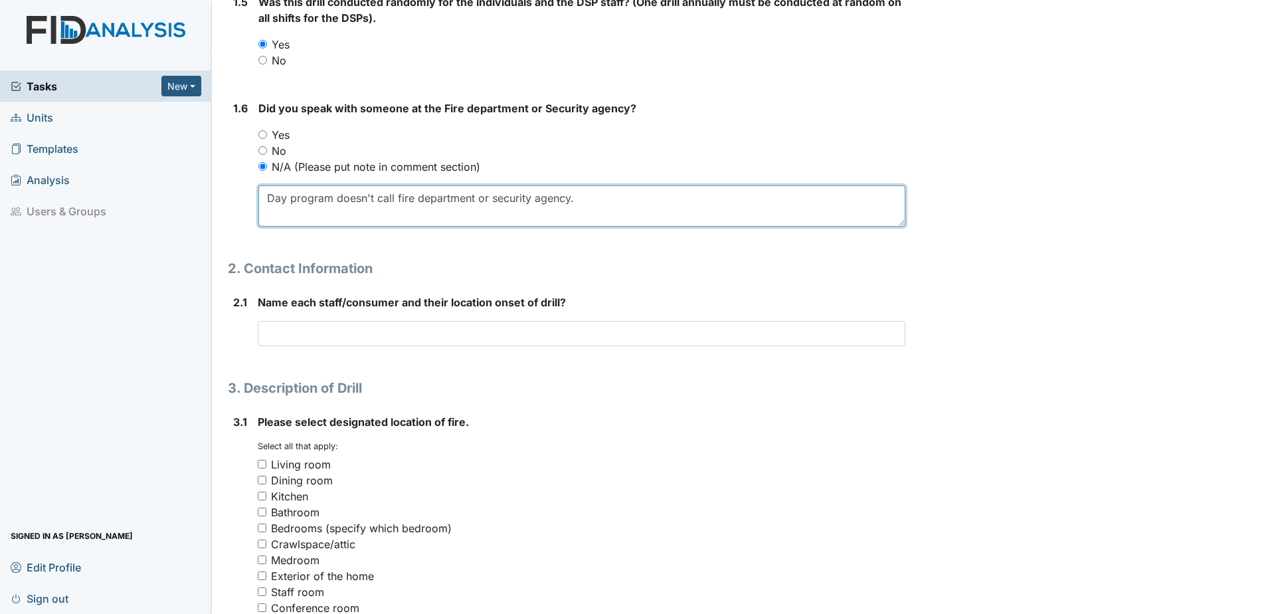
scroll to position [647, 0]
type textarea "Day program doesn't call fire department or security agency."
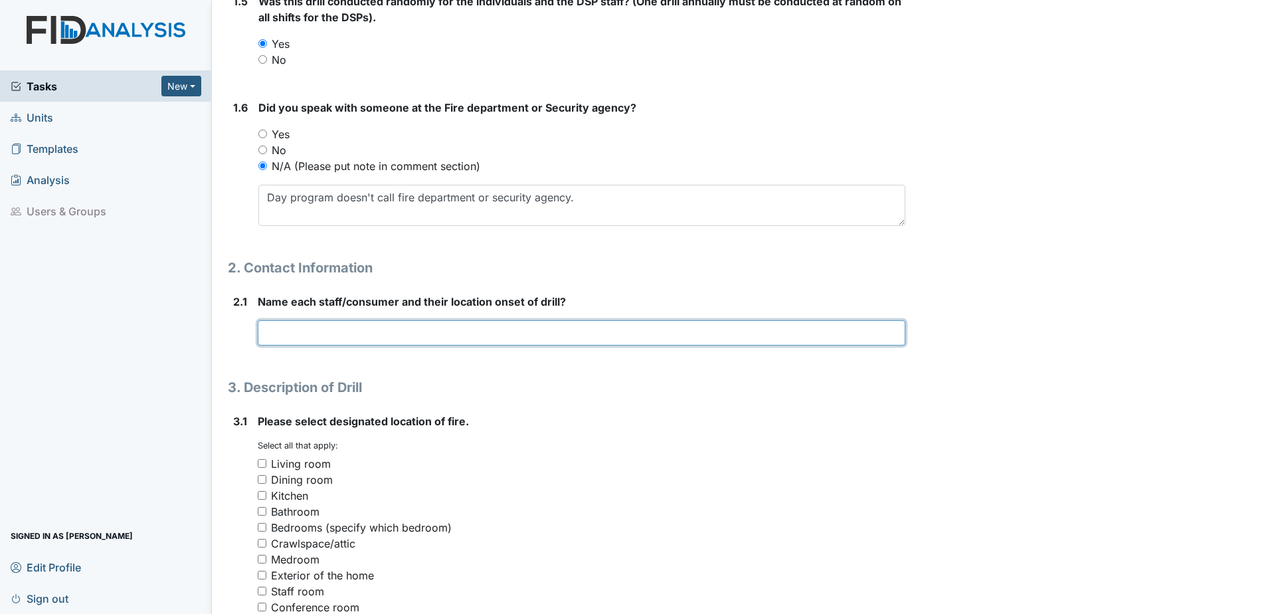
click at [288, 338] on input "text" at bounding box center [581, 332] width 647 height 25
type input "V"
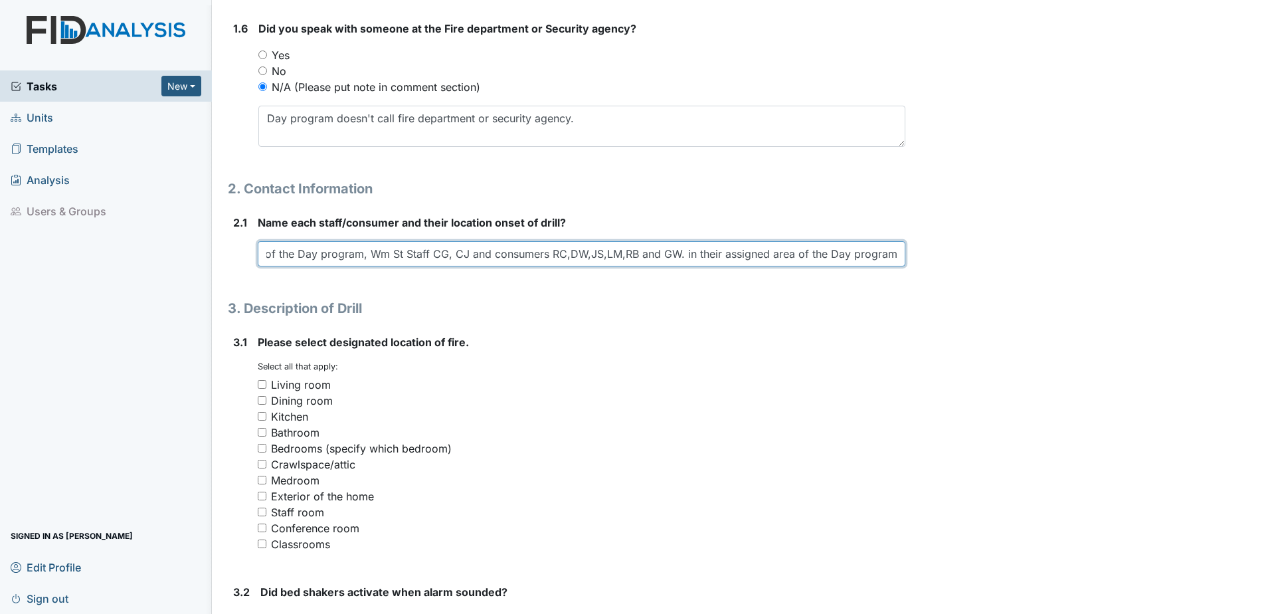
scroll to position [814, 0]
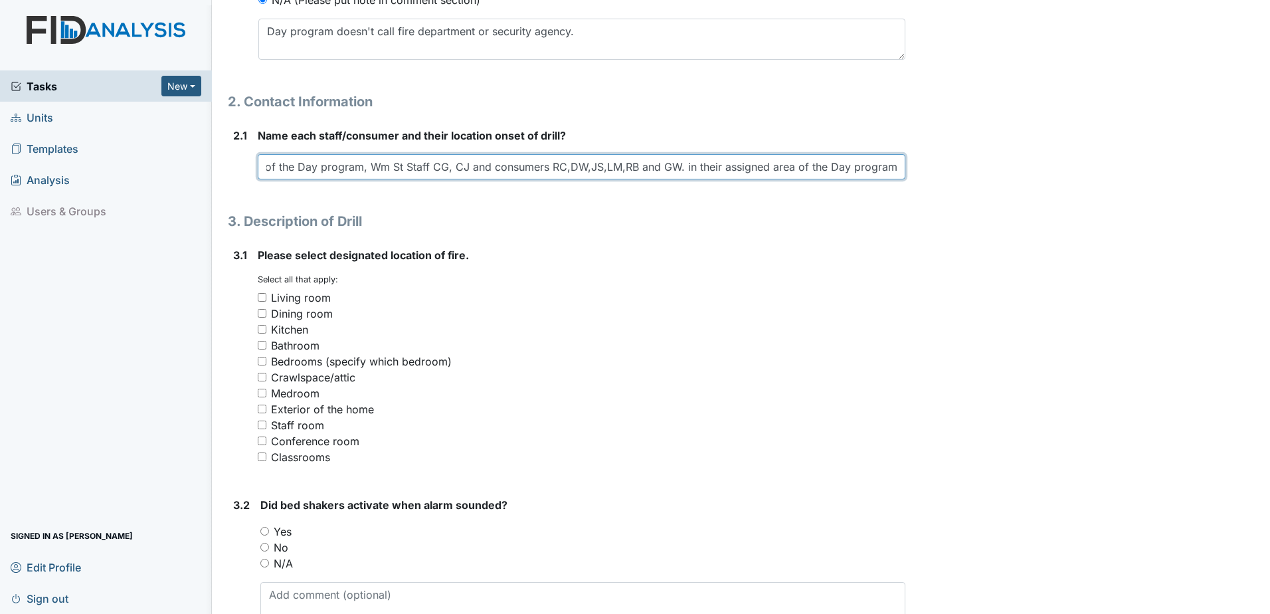
type input "Walnut Staff VK and consumer RJ, TC in computer room, CF at assigned area of th…"
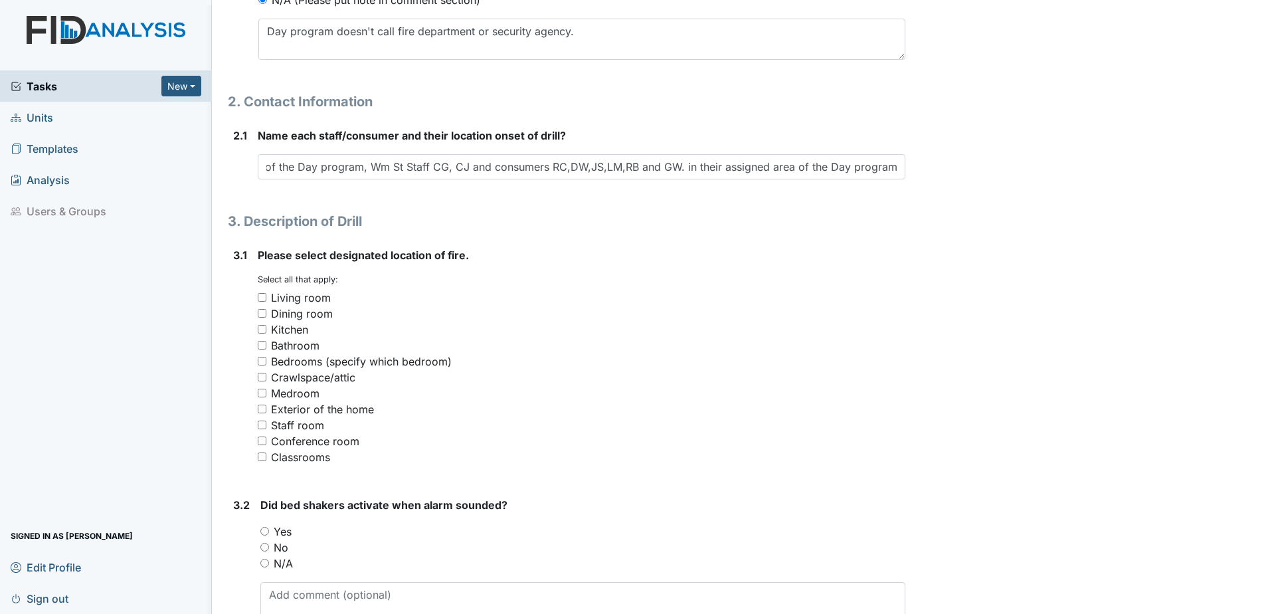
scroll to position [0, 0]
click at [258, 328] on input "Kitchen" at bounding box center [262, 329] width 9 height 9
checkbox input "true"
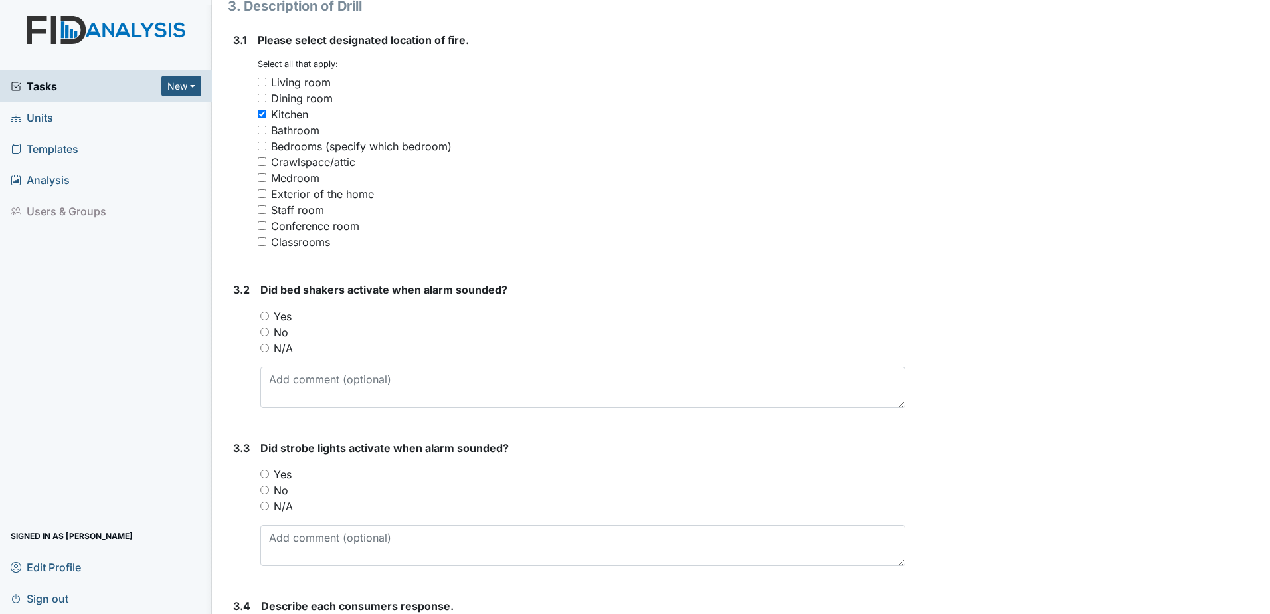
scroll to position [1029, 0]
click at [265, 343] on input "N/A" at bounding box center [264, 347] width 9 height 9
radio input "true"
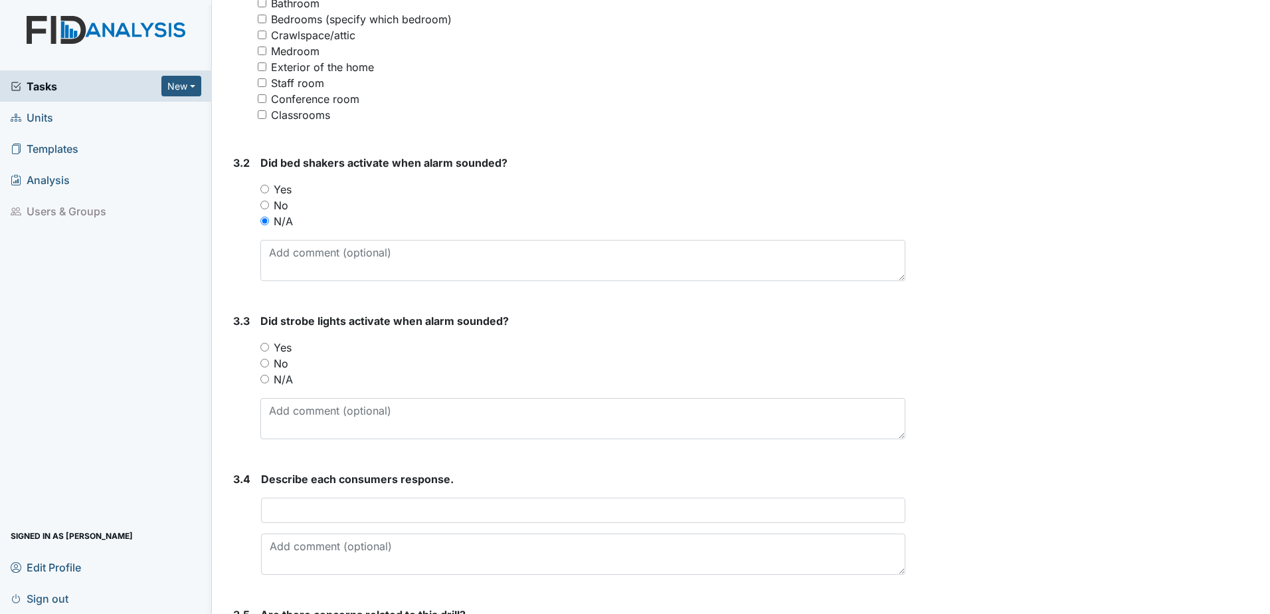
scroll to position [1162, 0]
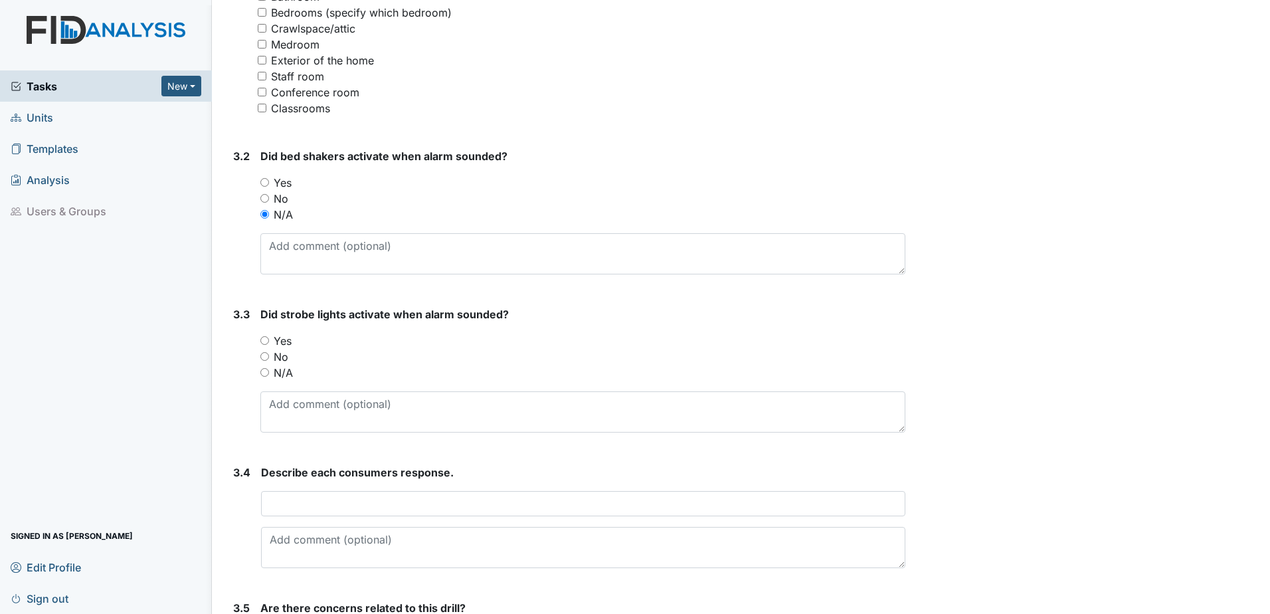
click at [265, 373] on input "N/A" at bounding box center [264, 372] width 9 height 9
radio input "true"
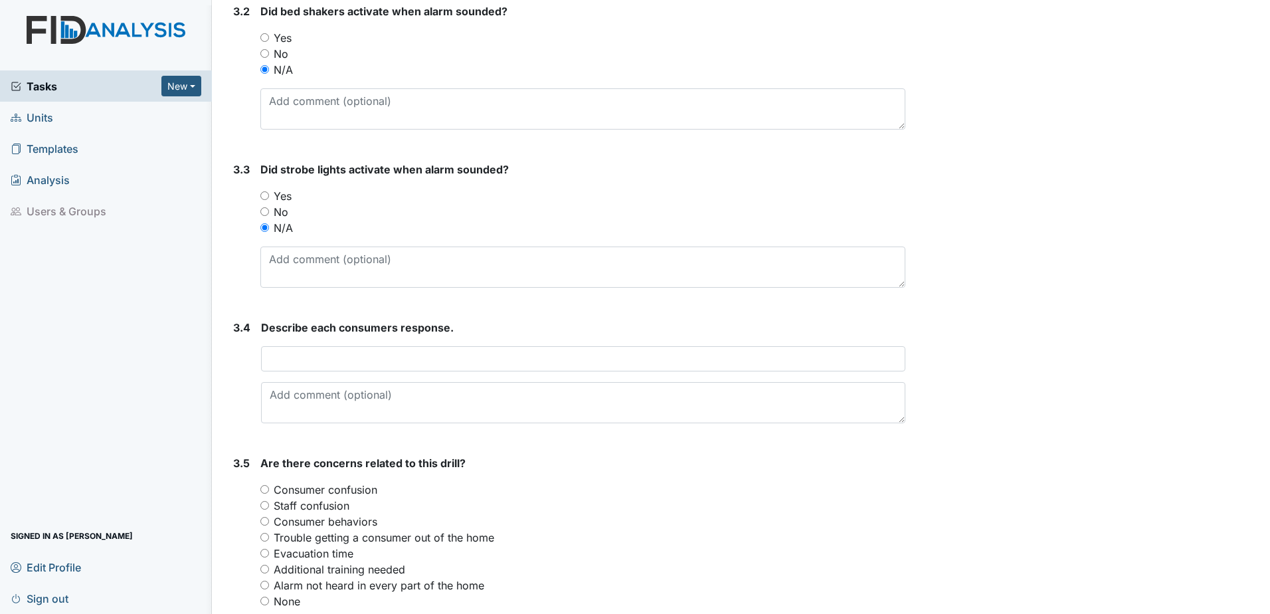
scroll to position [1312, 0]
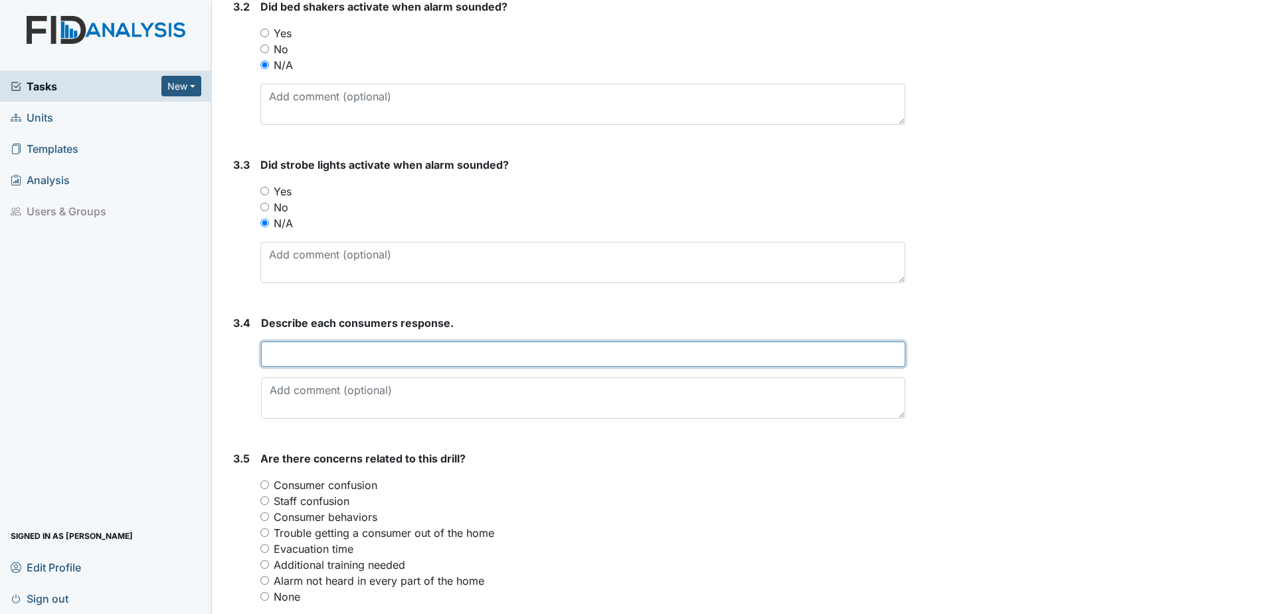
drag, startPoint x: 278, startPoint y: 345, endPoint x: 262, endPoint y: 350, distance: 16.8
click at [278, 345] on input "text" at bounding box center [583, 353] width 644 height 25
type input "c"
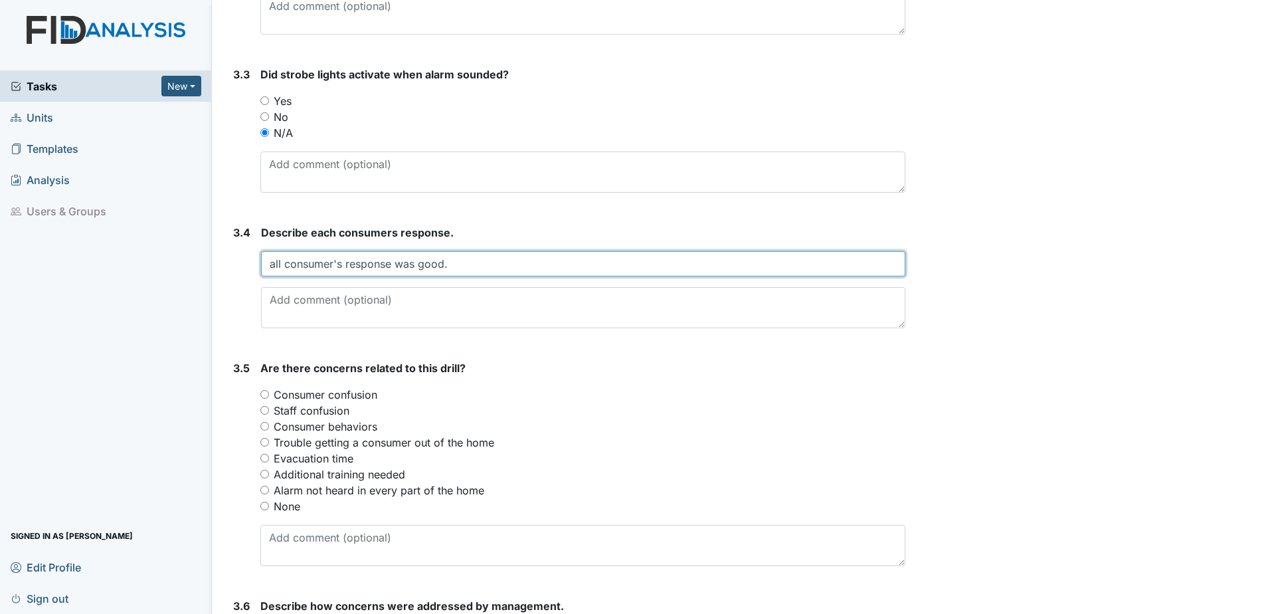
scroll to position [1494, 0]
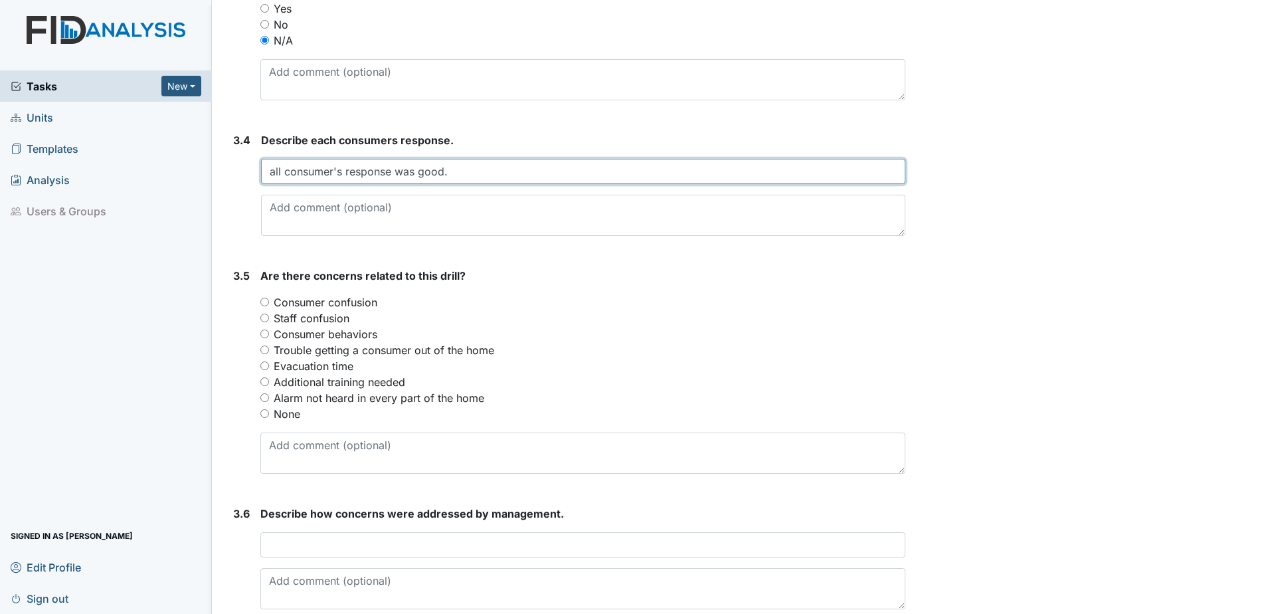
type input "all consumer's response was good."
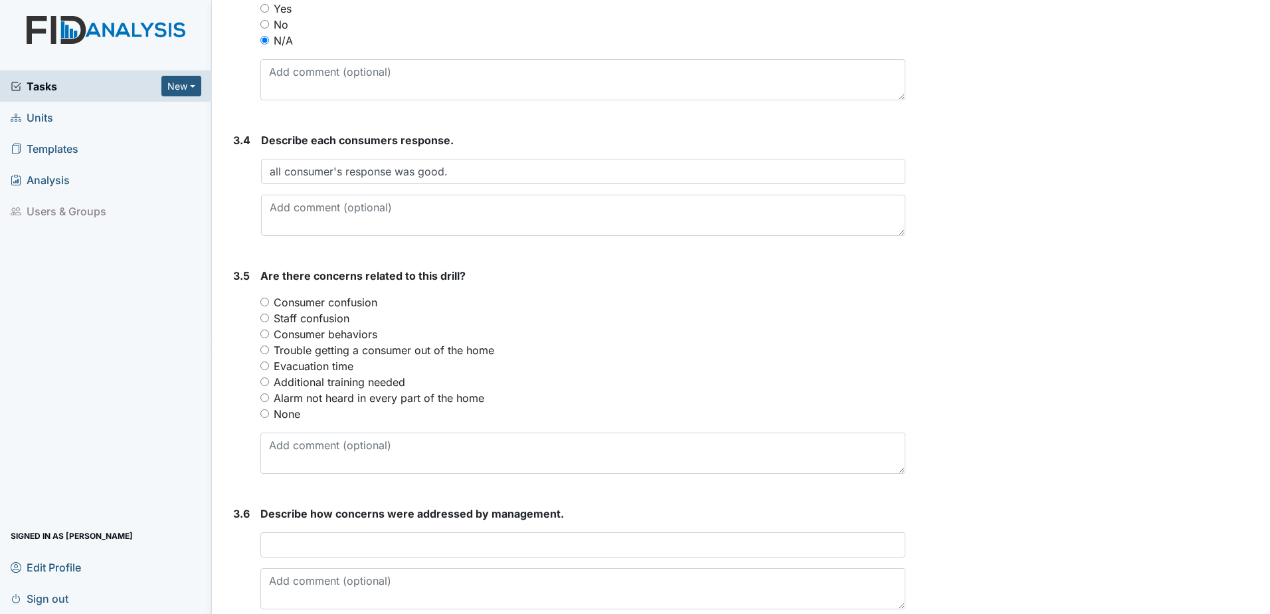
click at [265, 414] on input "None" at bounding box center [264, 413] width 9 height 9
radio input "true"
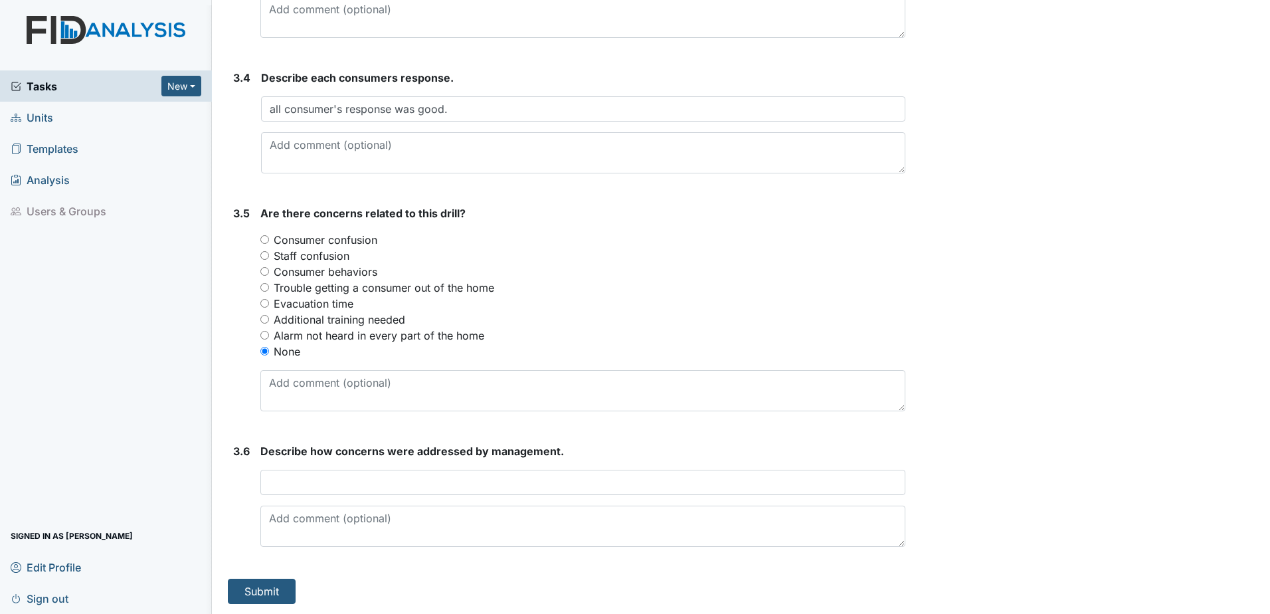
scroll to position [1557, 0]
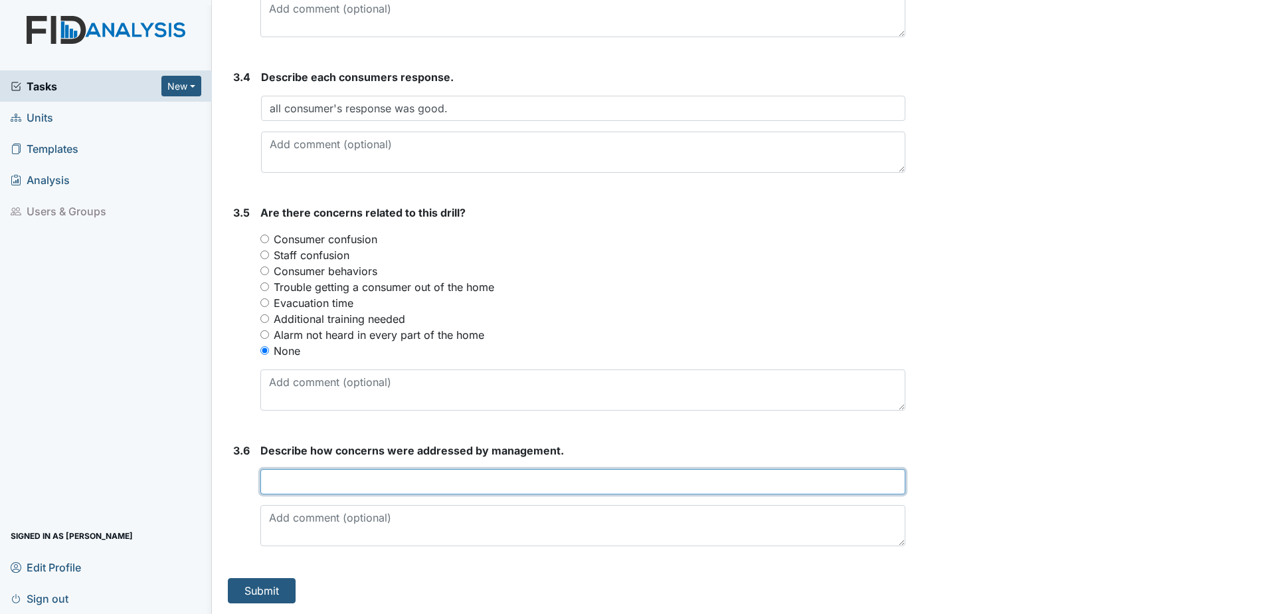
click at [303, 477] on input "text" at bounding box center [582, 481] width 645 height 25
type input "no concerns to report"
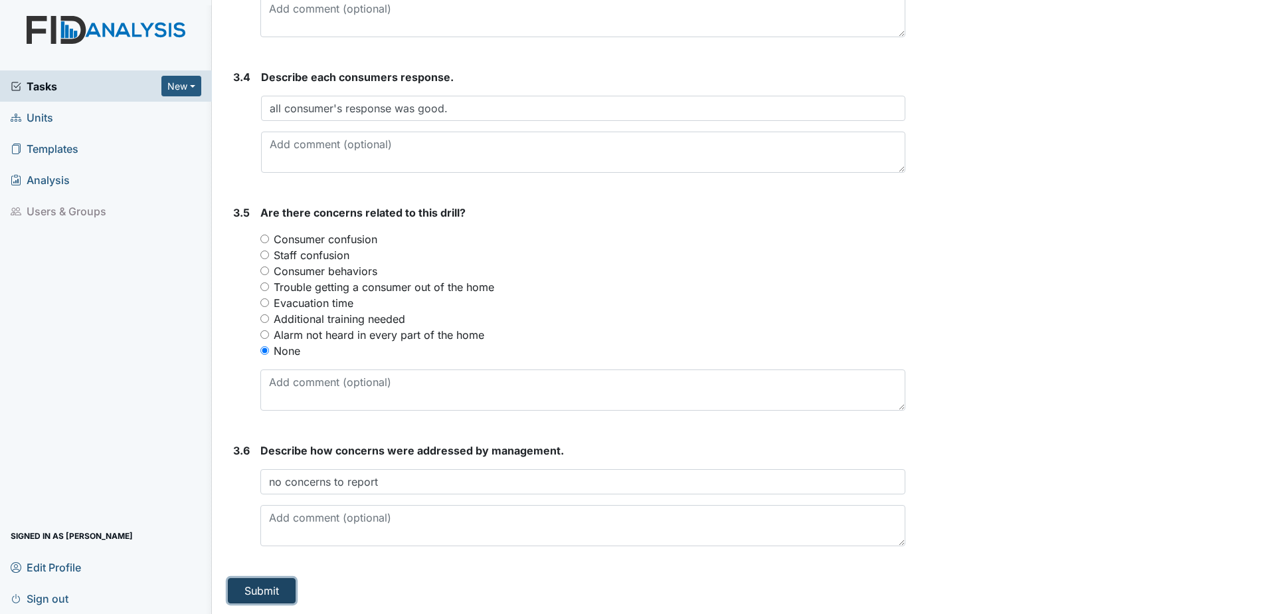
click at [249, 588] on button "Submit" at bounding box center [262, 590] width 68 height 25
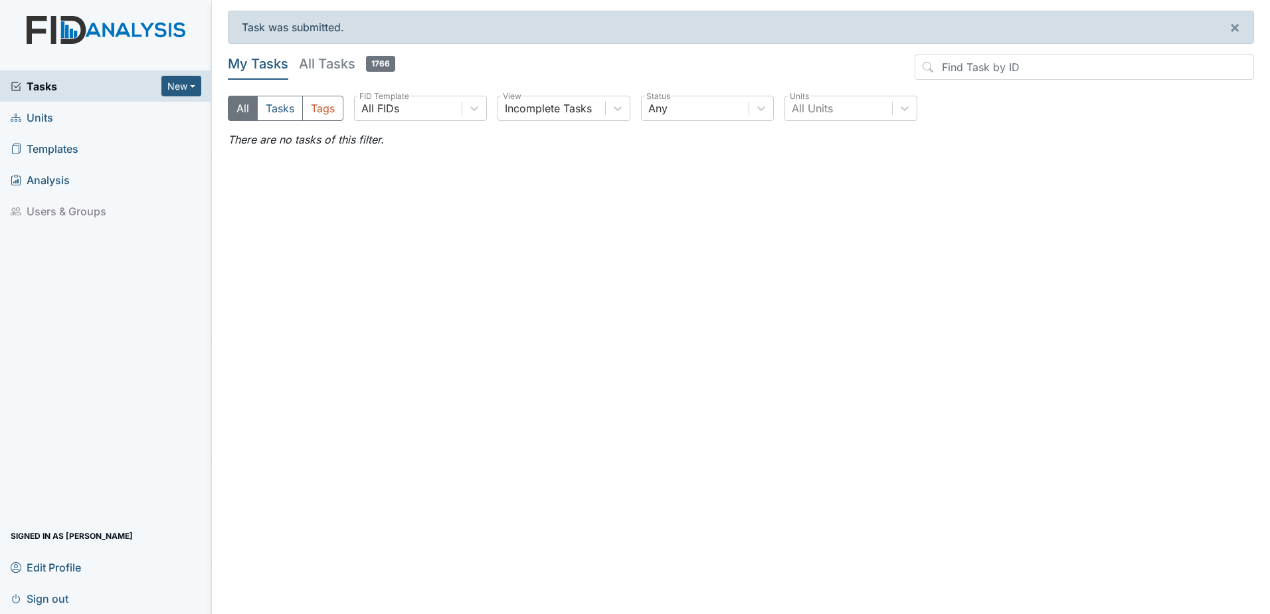
click at [33, 112] on span "Units" at bounding box center [32, 117] width 43 height 21
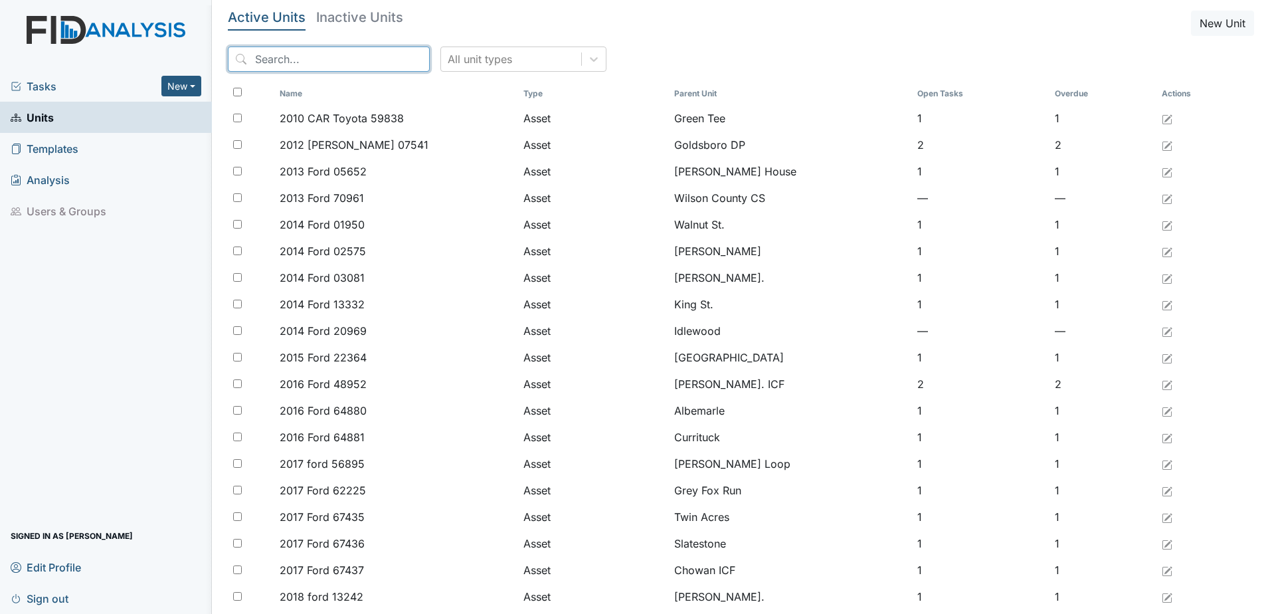
click at [268, 62] on input "search" at bounding box center [329, 58] width 202 height 25
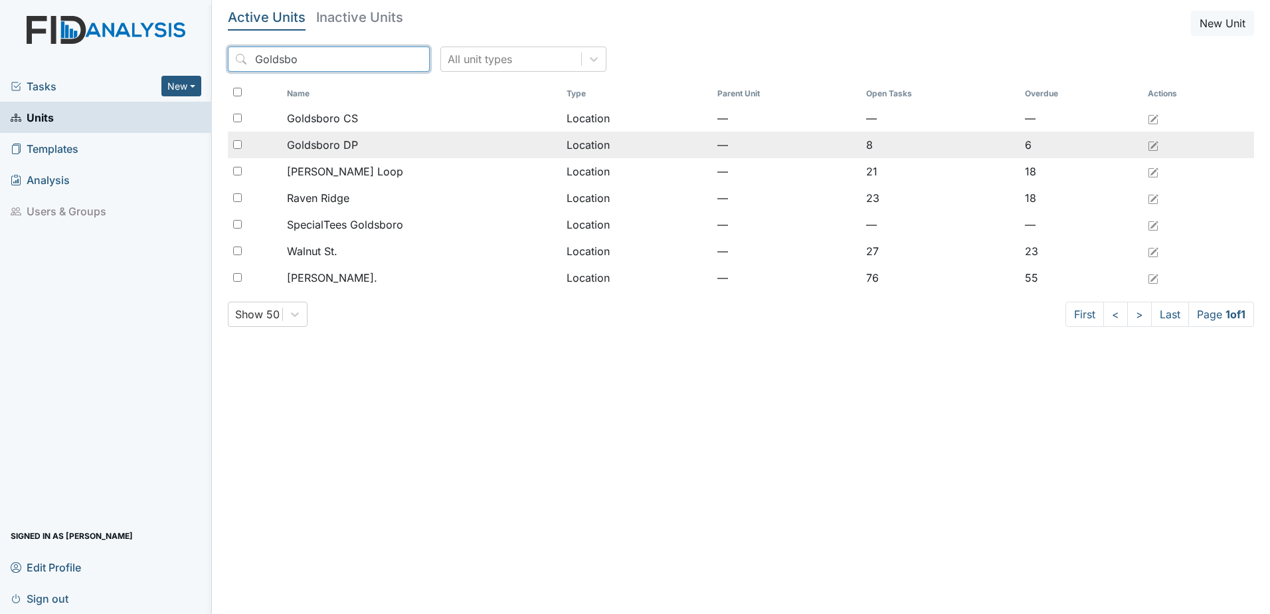
type input "Goldsbo"
click at [235, 145] on input "checkbox" at bounding box center [237, 144] width 9 height 9
checkbox input "true"
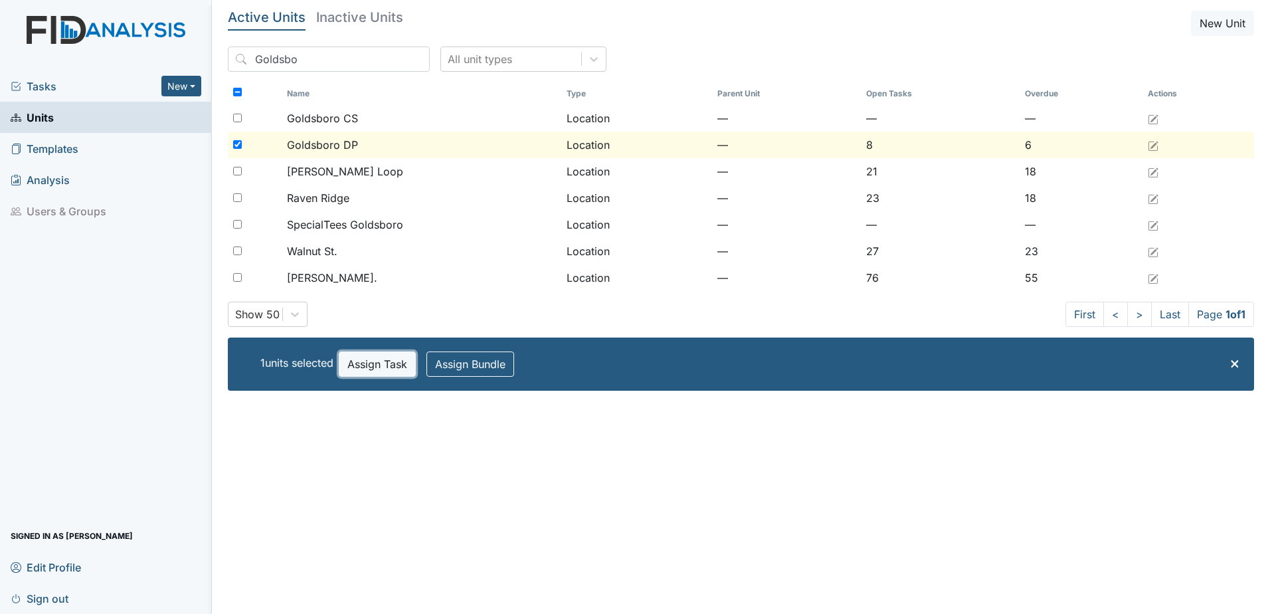
click at [373, 365] on button "Assign Task" at bounding box center [377, 363] width 77 height 25
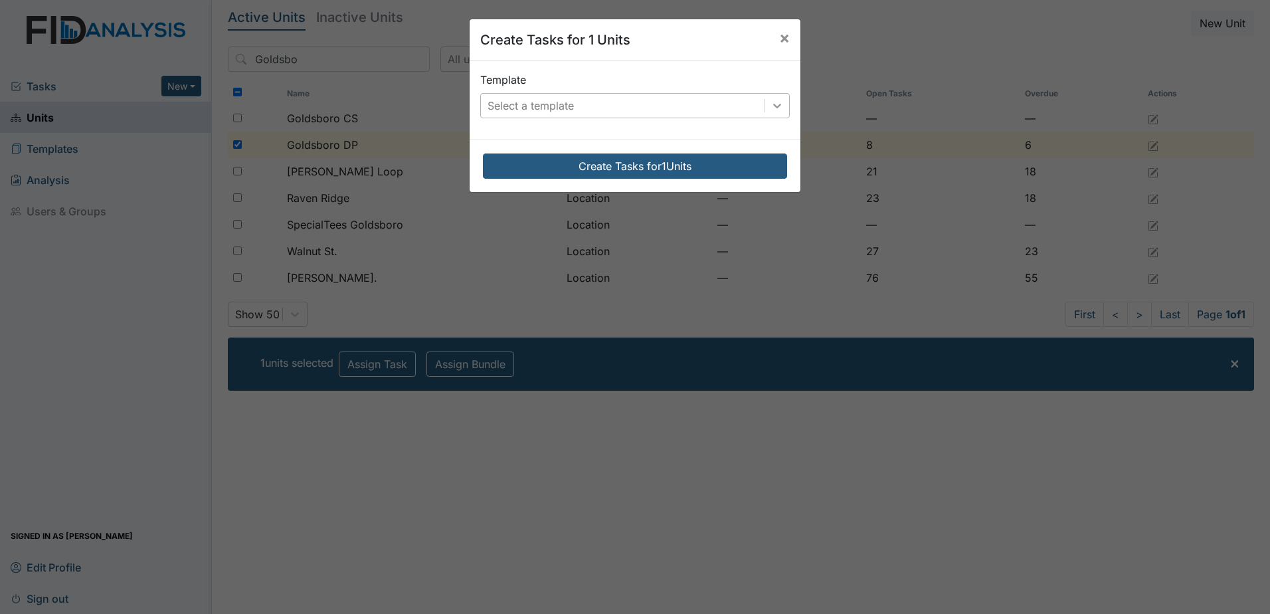
click at [772, 100] on icon at bounding box center [776, 105] width 13 height 13
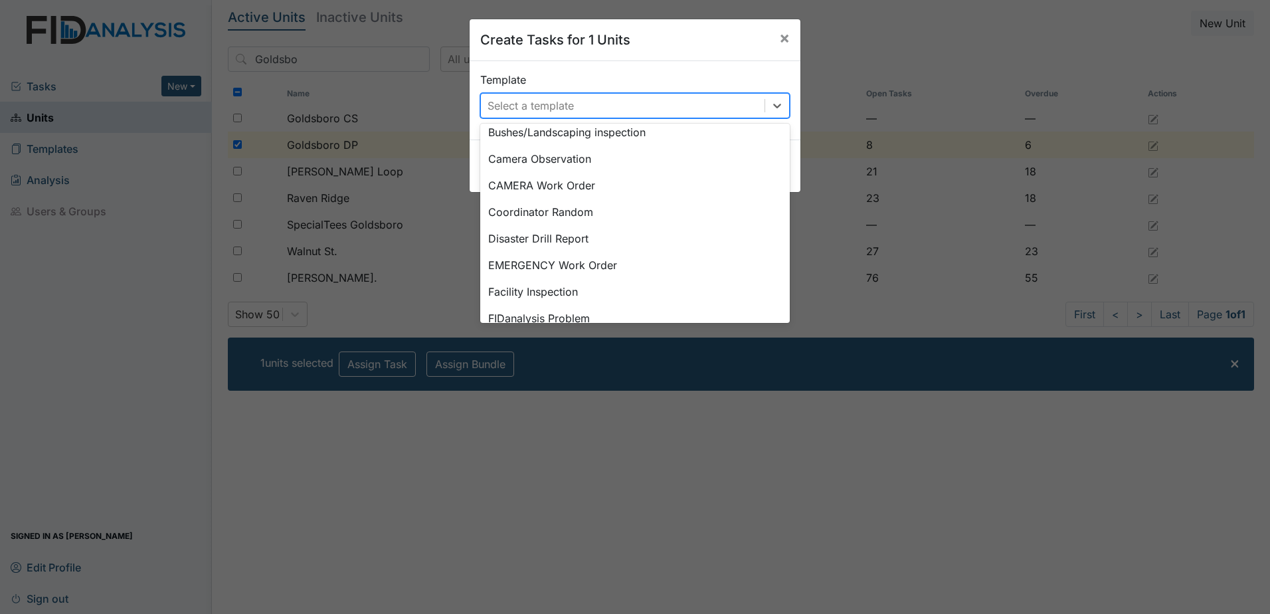
scroll to position [143, 0]
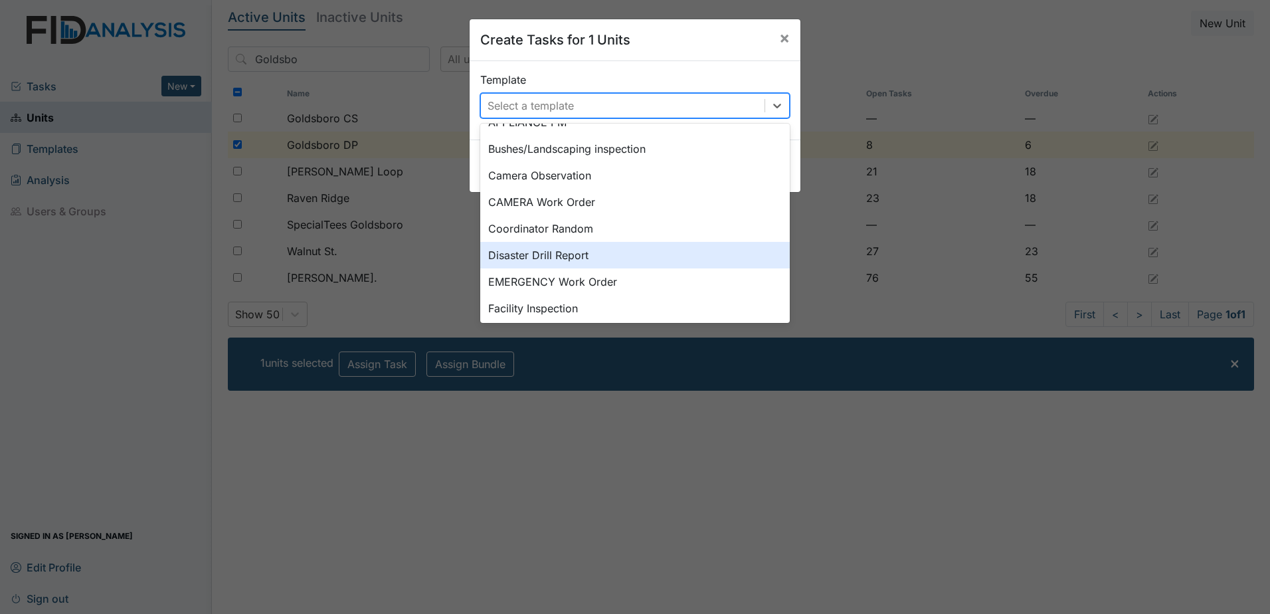
click at [538, 256] on div "Disaster Drill Report" at bounding box center [634, 255] width 309 height 27
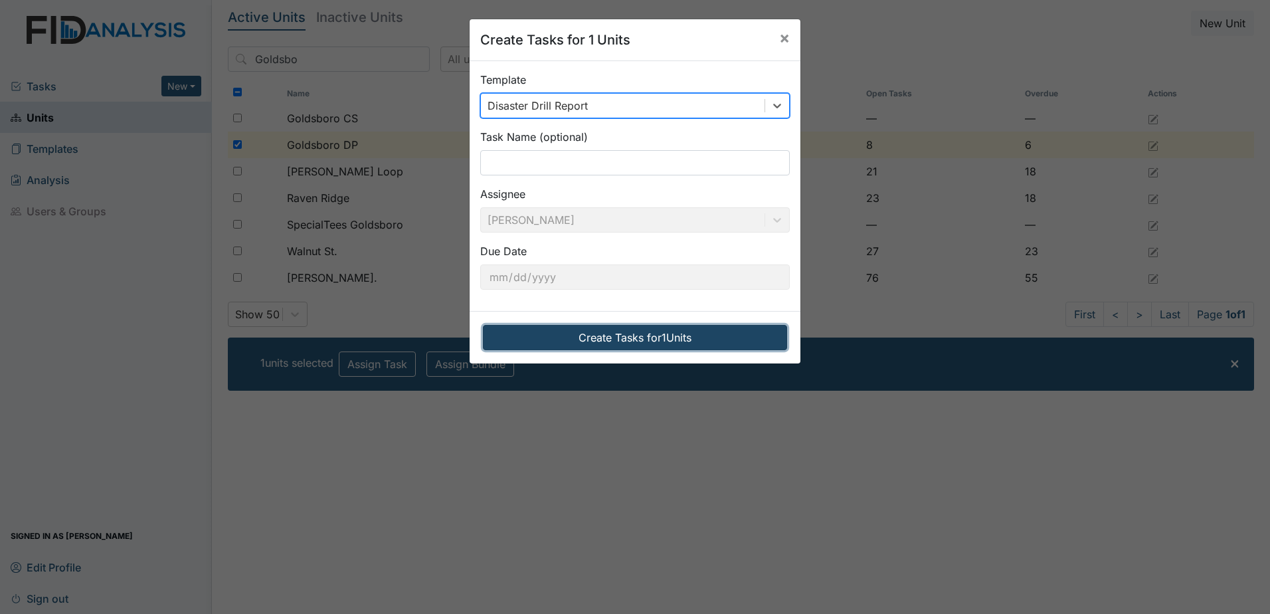
click at [616, 328] on button "Create Tasks for 1 Units" at bounding box center [635, 337] width 304 height 25
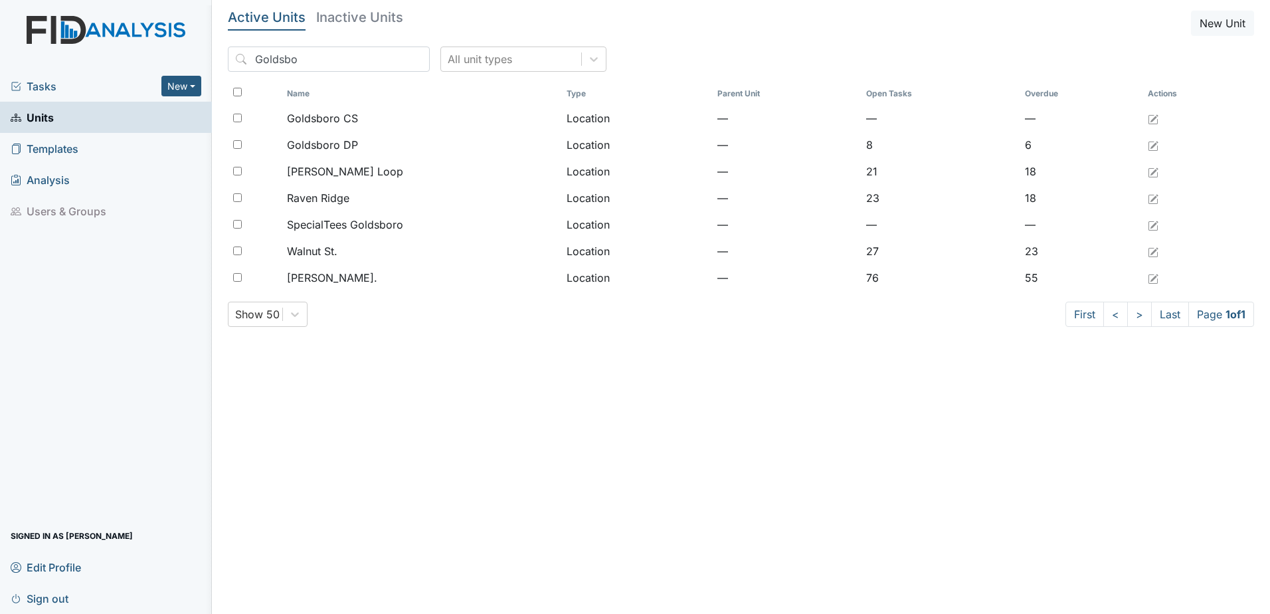
click at [50, 80] on span "Tasks" at bounding box center [86, 86] width 151 height 16
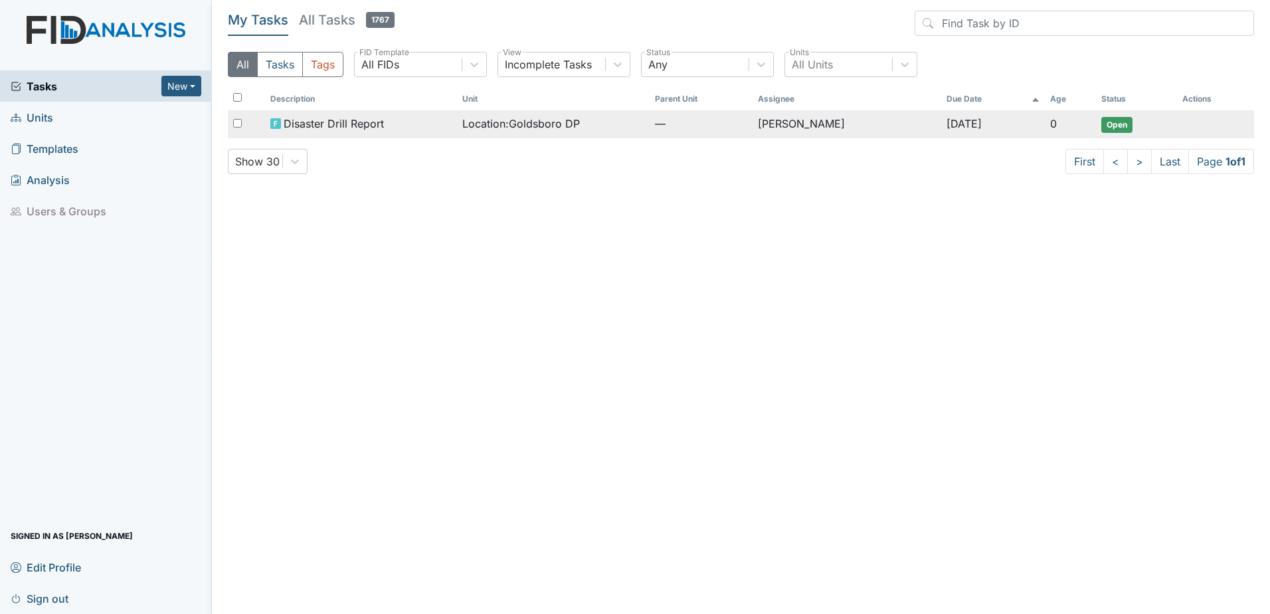
click at [1116, 128] on span "Open" at bounding box center [1116, 125] width 31 height 16
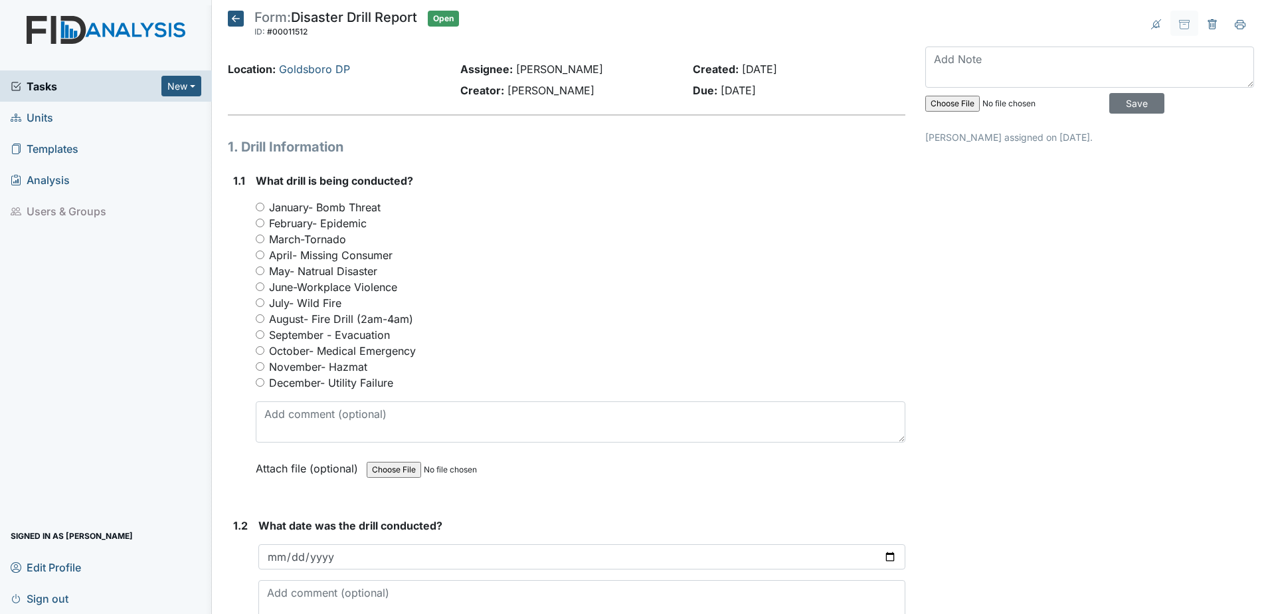
click at [258, 351] on input "October- Medical Emergency" at bounding box center [260, 350] width 9 height 9
radio input "true"
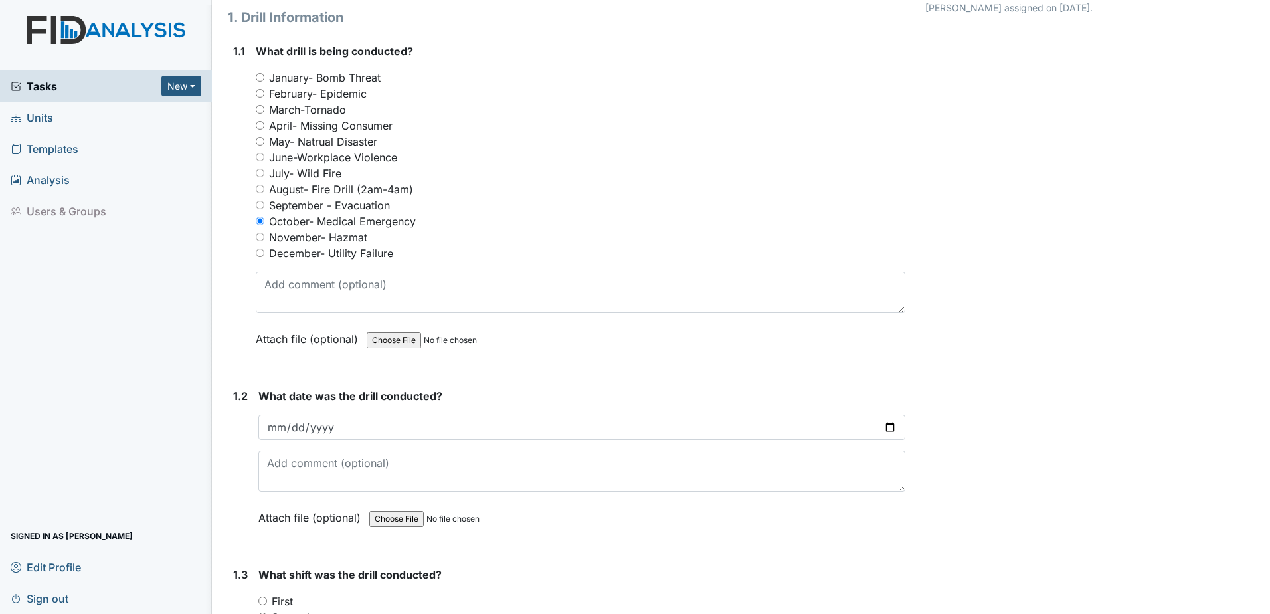
scroll to position [133, 0]
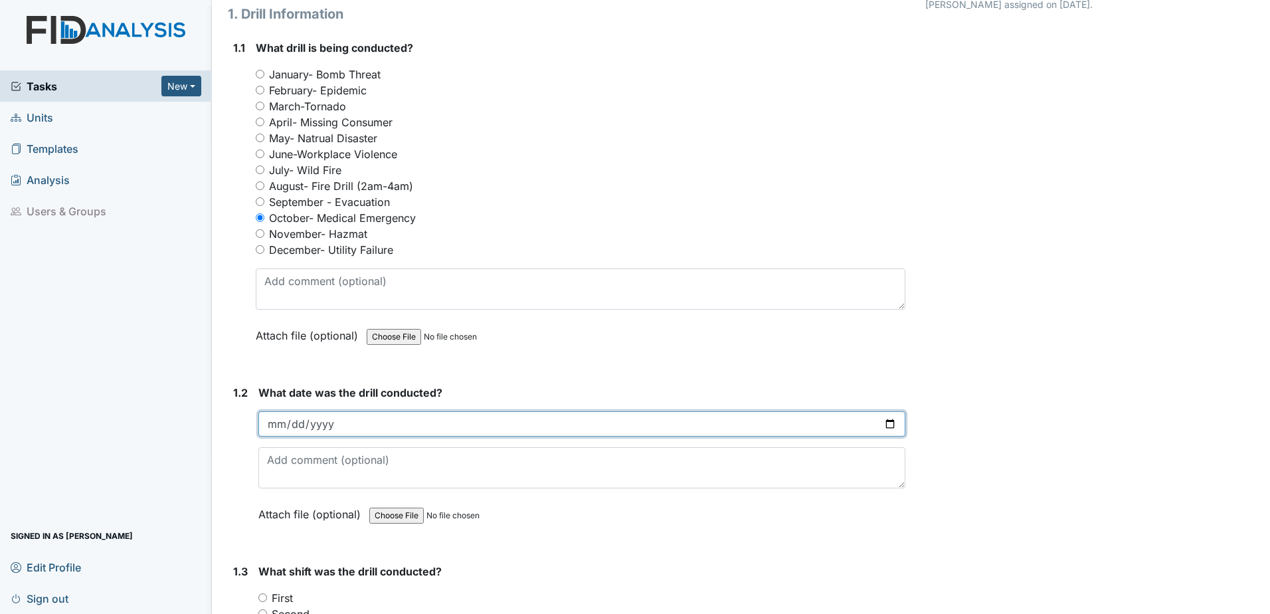
click at [276, 423] on input "date" at bounding box center [581, 423] width 647 height 25
type input "20256-10-06"
click at [321, 422] on input "date" at bounding box center [581, 423] width 647 height 25
click at [270, 424] on input "date" at bounding box center [581, 423] width 647 height 25
type input "2025-10-06"
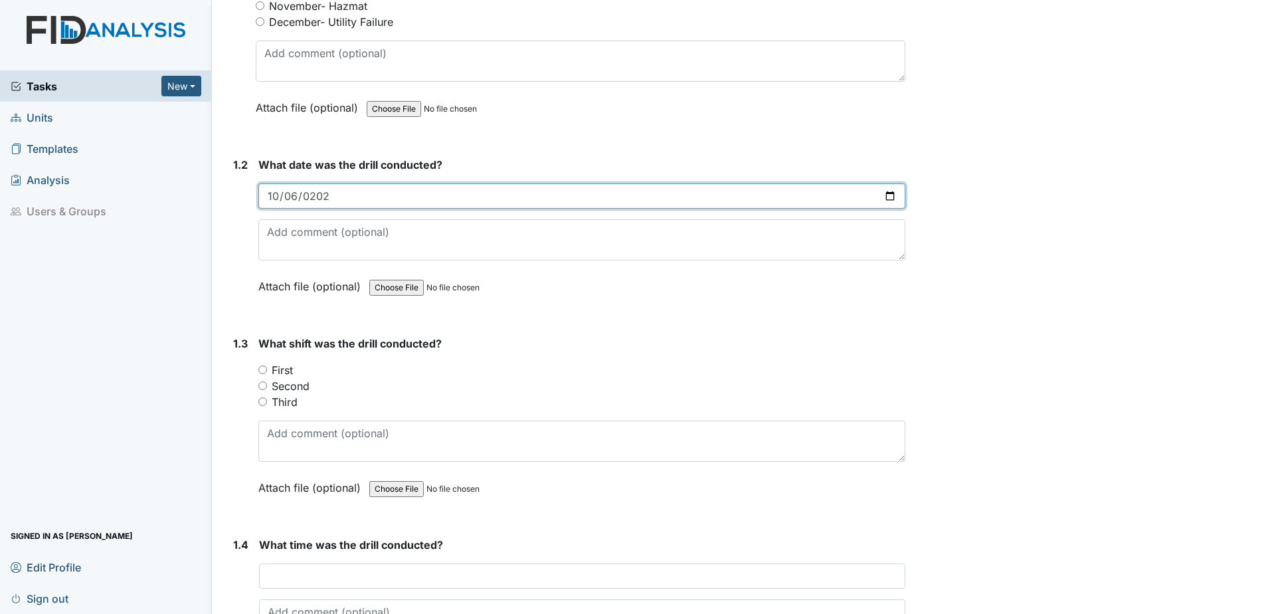
scroll to position [365, 0]
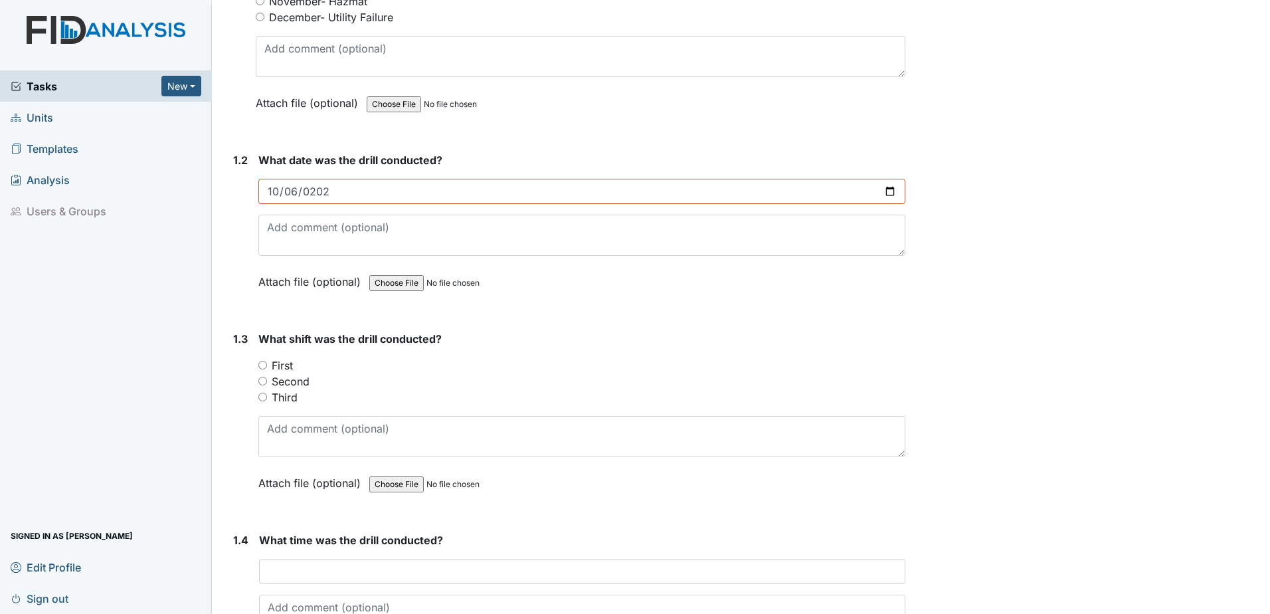
click at [268, 361] on div "First" at bounding box center [581, 365] width 647 height 16
click at [263, 366] on input "First" at bounding box center [262, 365] width 9 height 9
radio input "true"
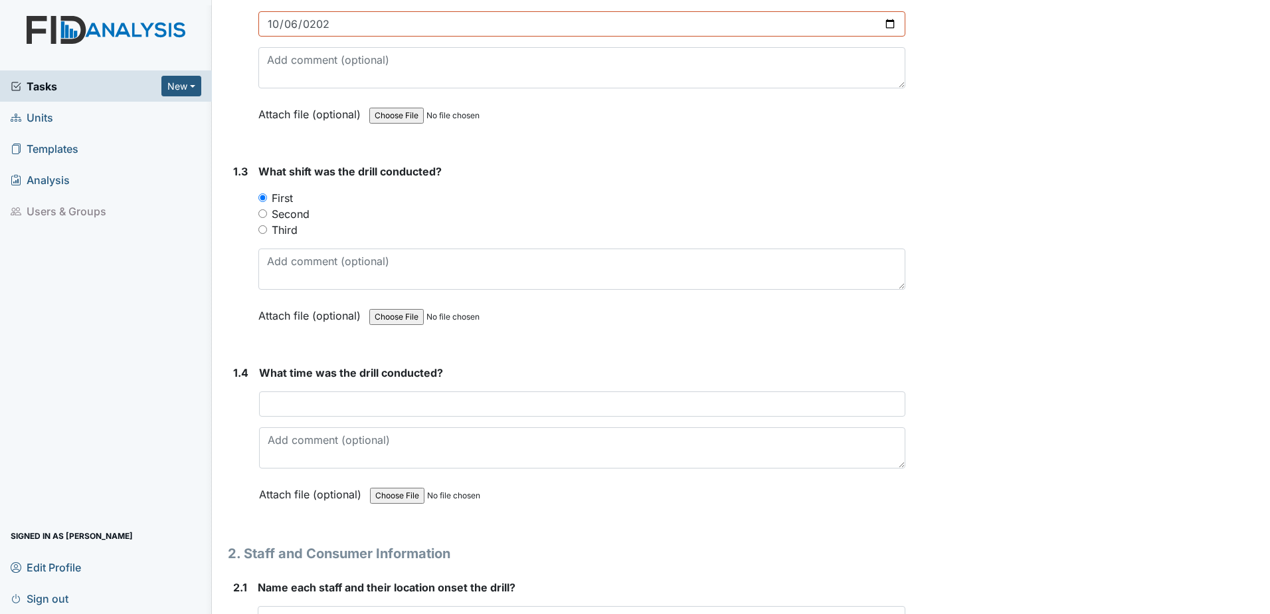
scroll to position [548, 0]
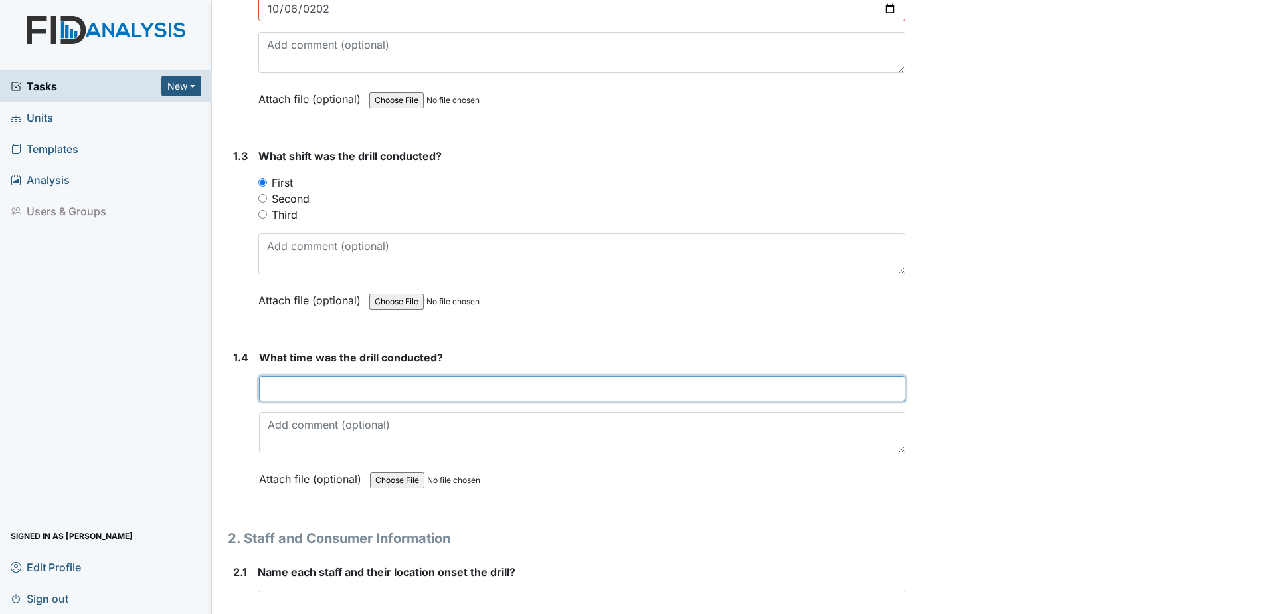
click at [274, 390] on input "text" at bounding box center [582, 388] width 646 height 25
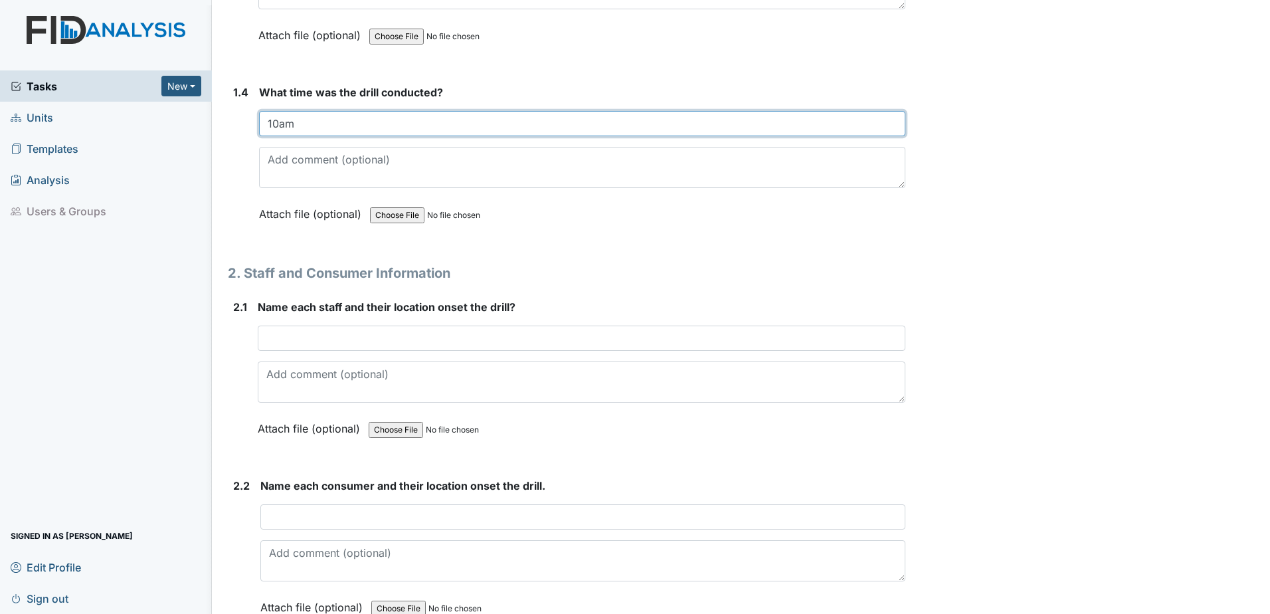
scroll to position [814, 0]
type input "10am"
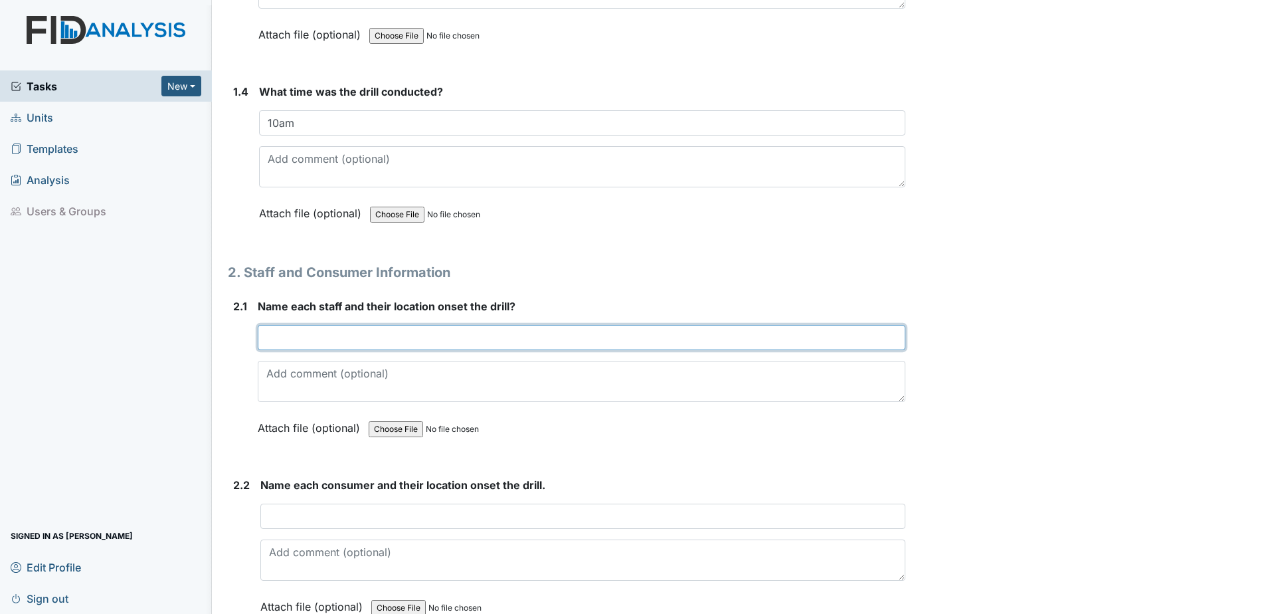
click at [270, 336] on input "text" at bounding box center [581, 337] width 647 height 25
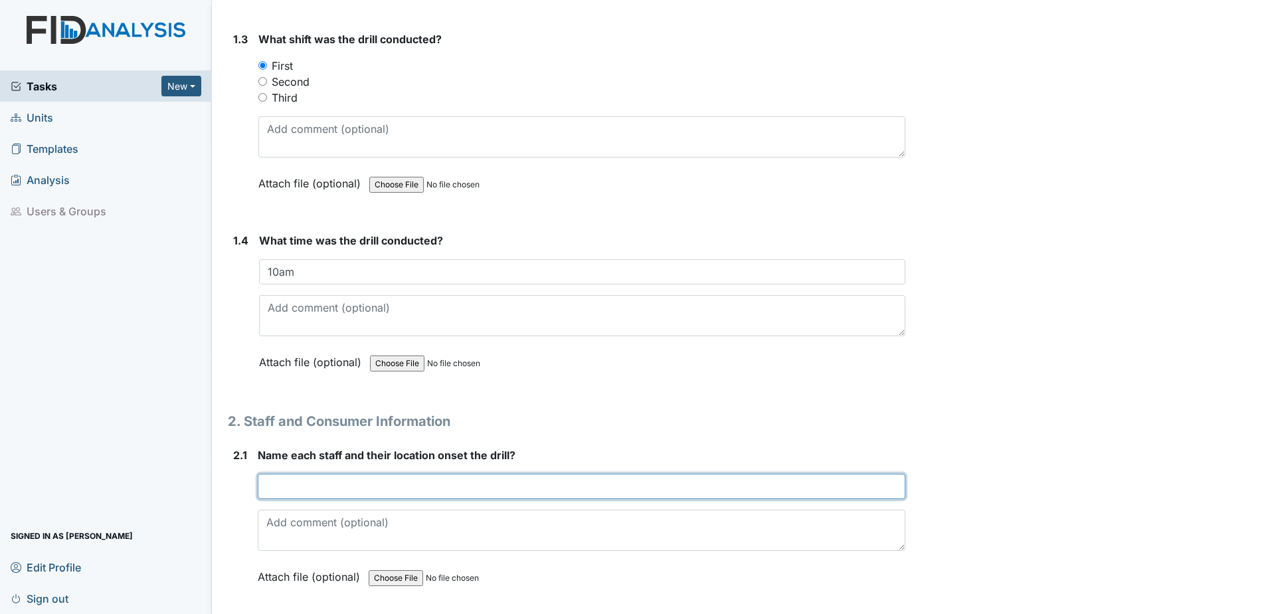
scroll to position [780, 0]
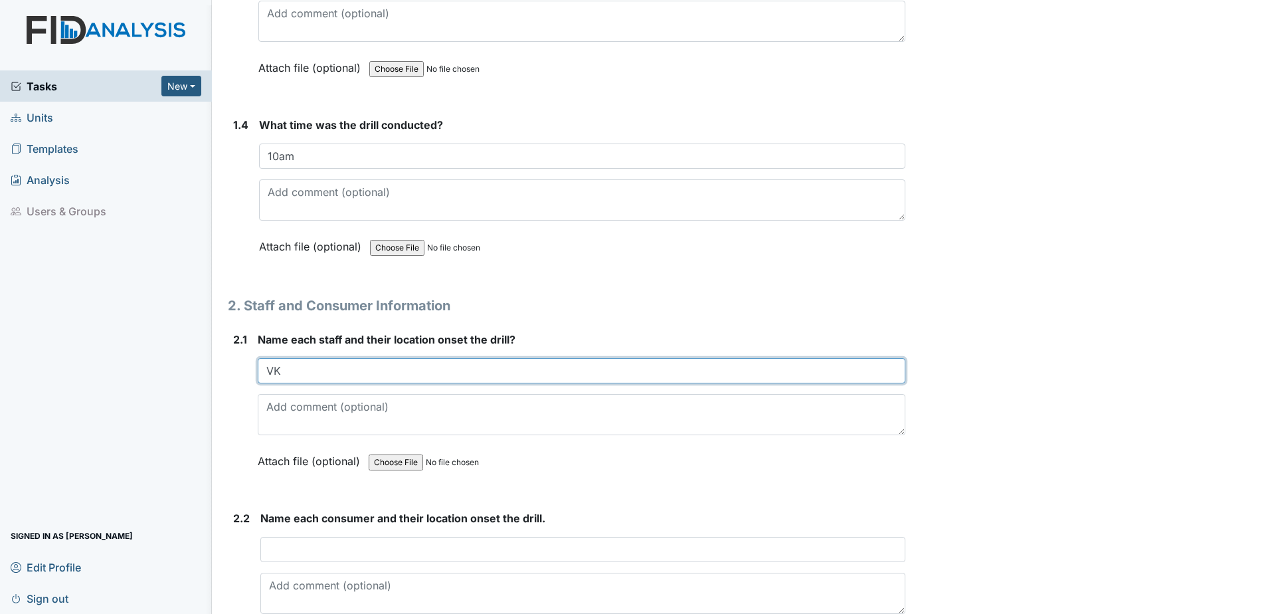
type input "V"
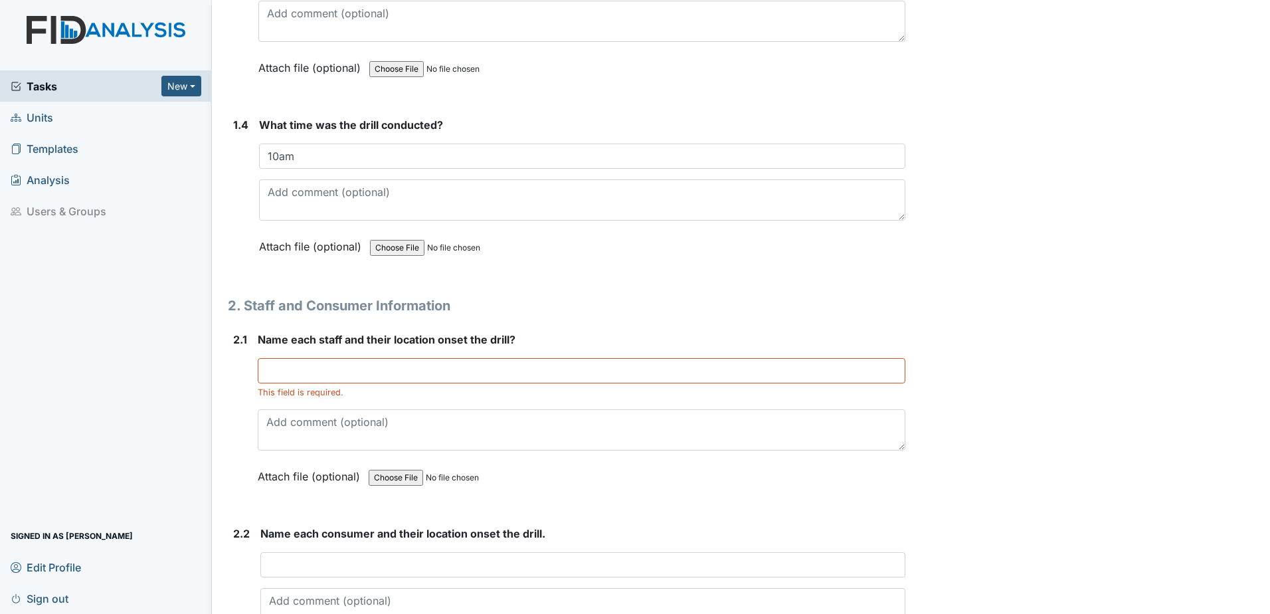
click at [51, 598] on span "Sign out" at bounding box center [40, 598] width 58 height 21
